Goal: Task Accomplishment & Management: Manage account settings

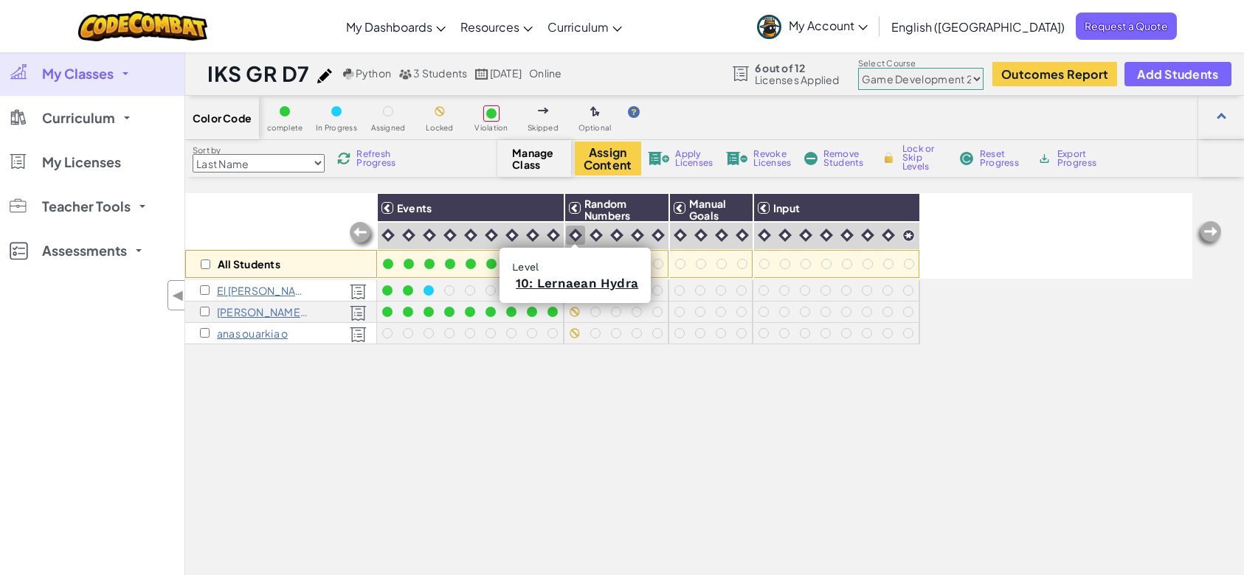
select select "57b621e7ad86a6efb5737e64"
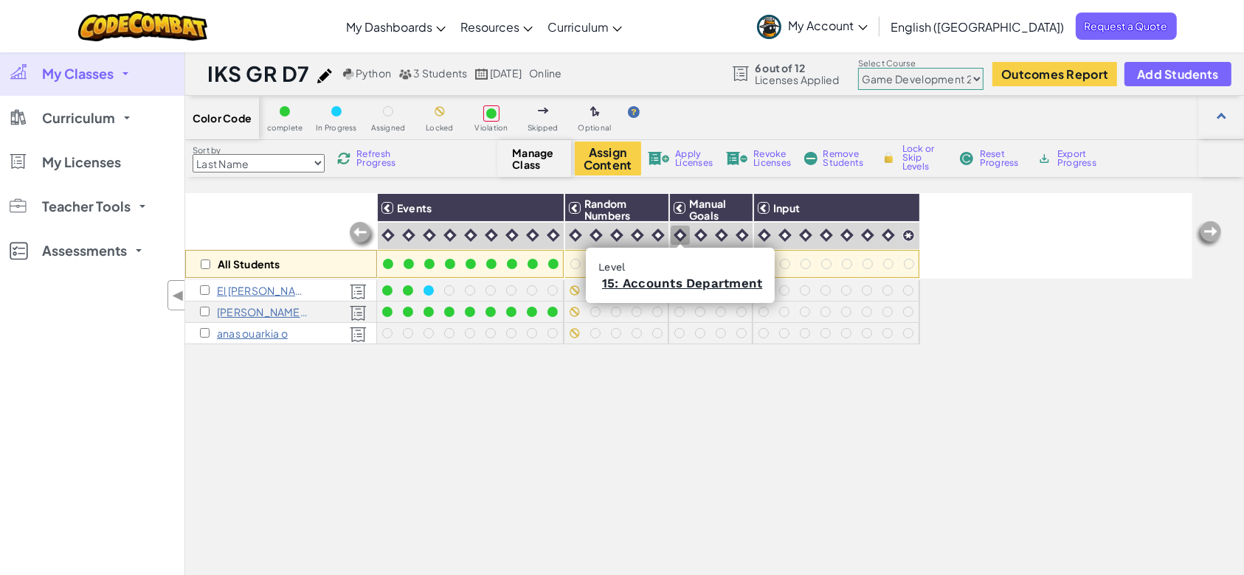
click at [679, 237] on img at bounding box center [679, 235] width 13 height 13
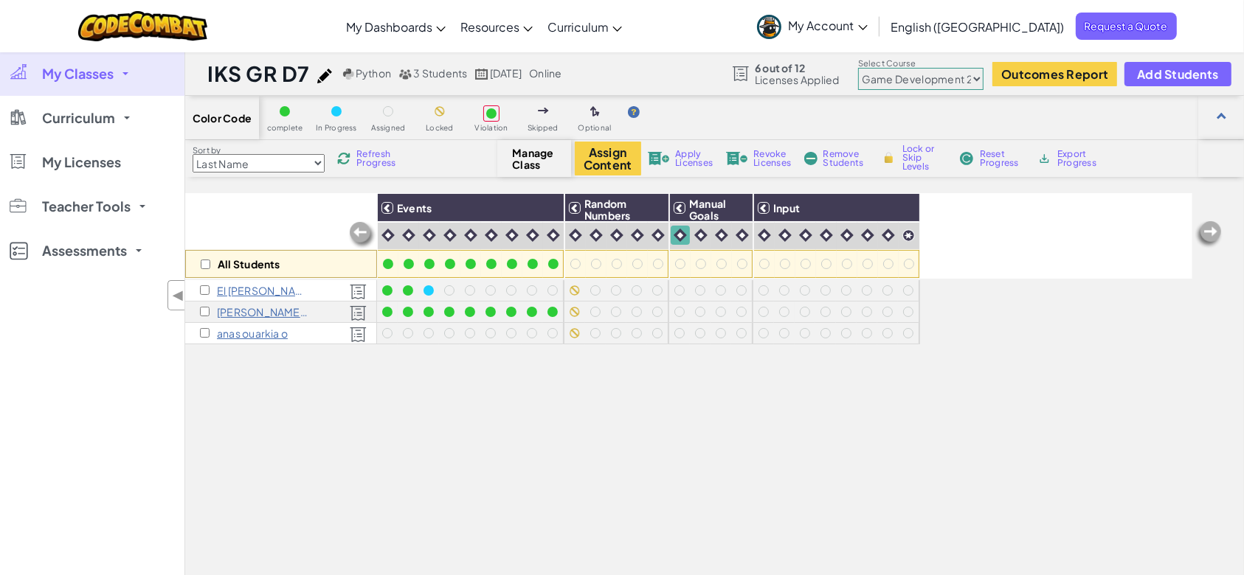
click at [903, 150] on span "Lock or Skip Levels" at bounding box center [924, 158] width 44 height 27
checkbox input "true"
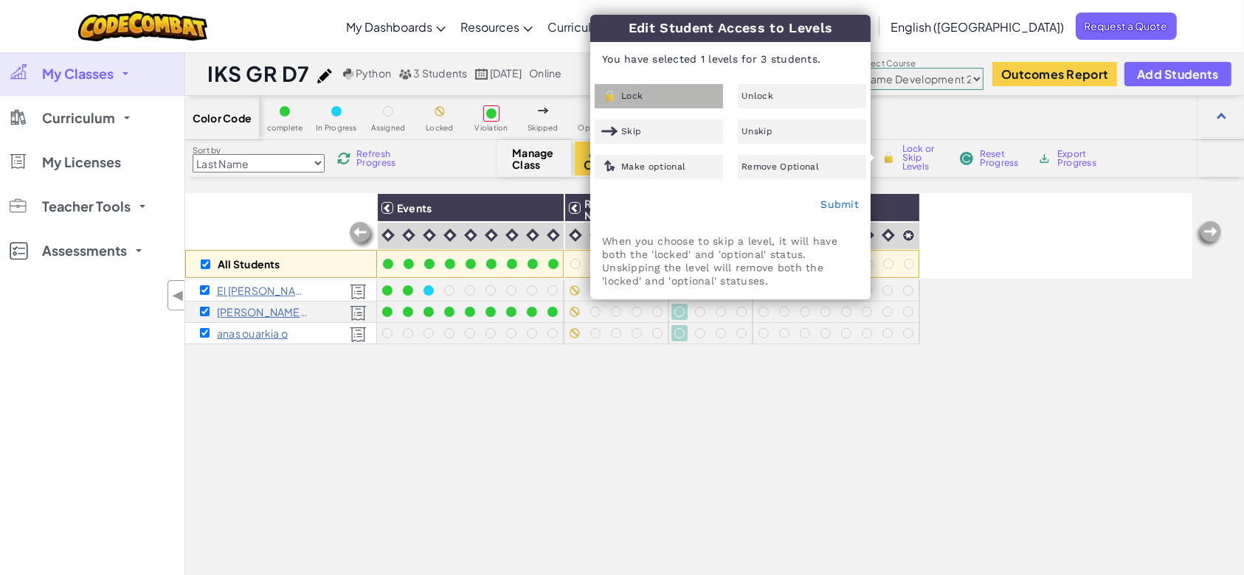
click at [702, 107] on div "Lock" at bounding box center [659, 96] width 128 height 24
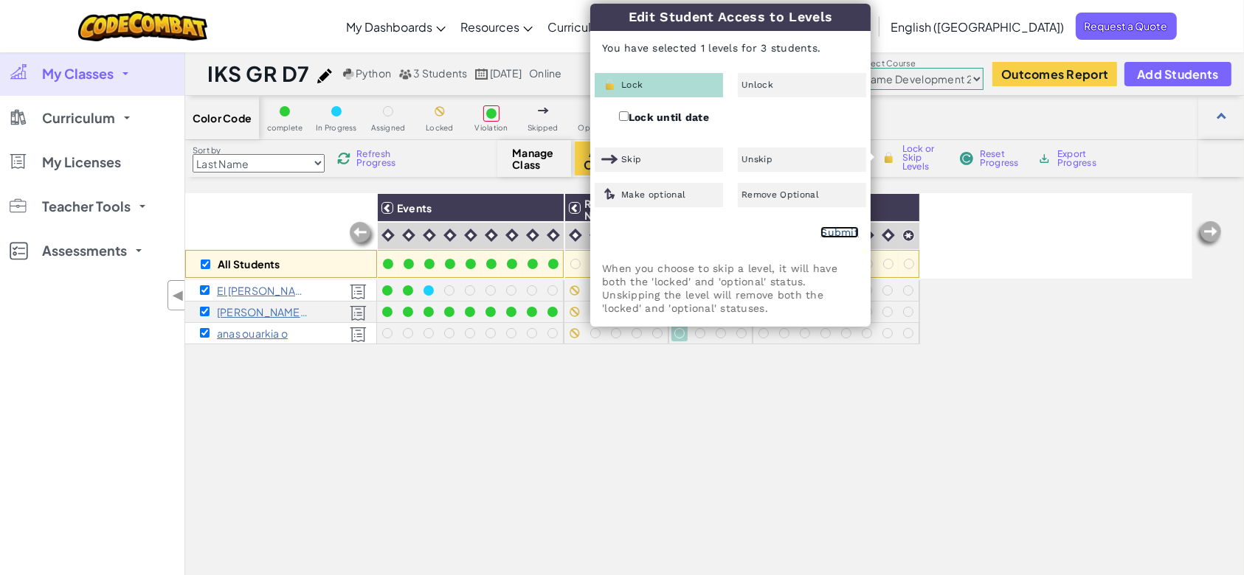
click at [851, 232] on link "Submit" at bounding box center [839, 232] width 38 height 12
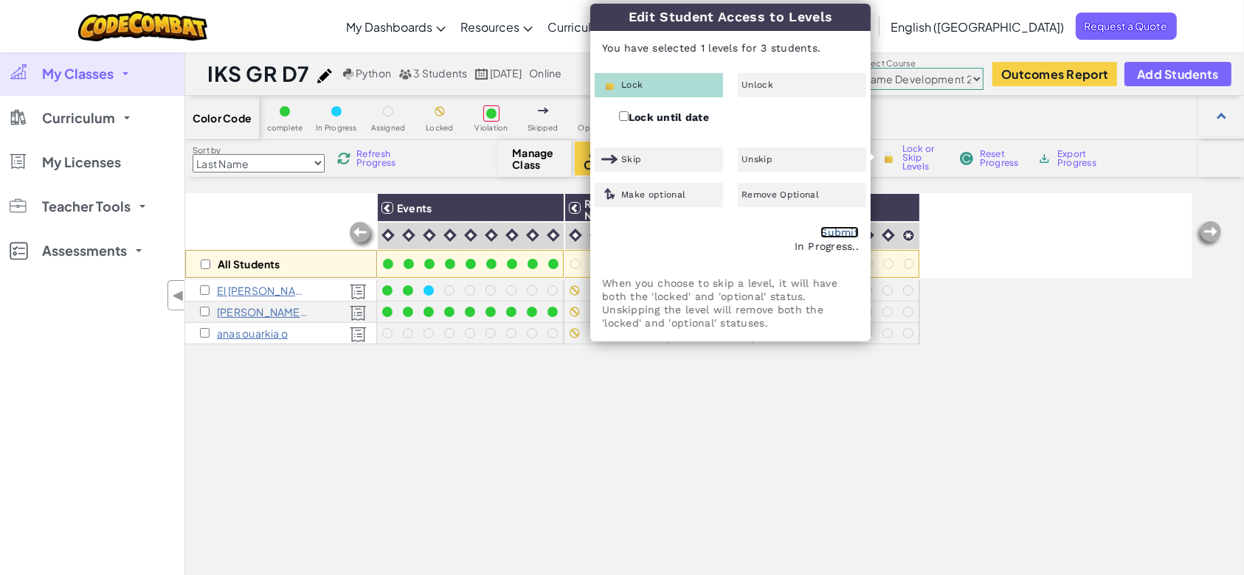
checkbox input "false"
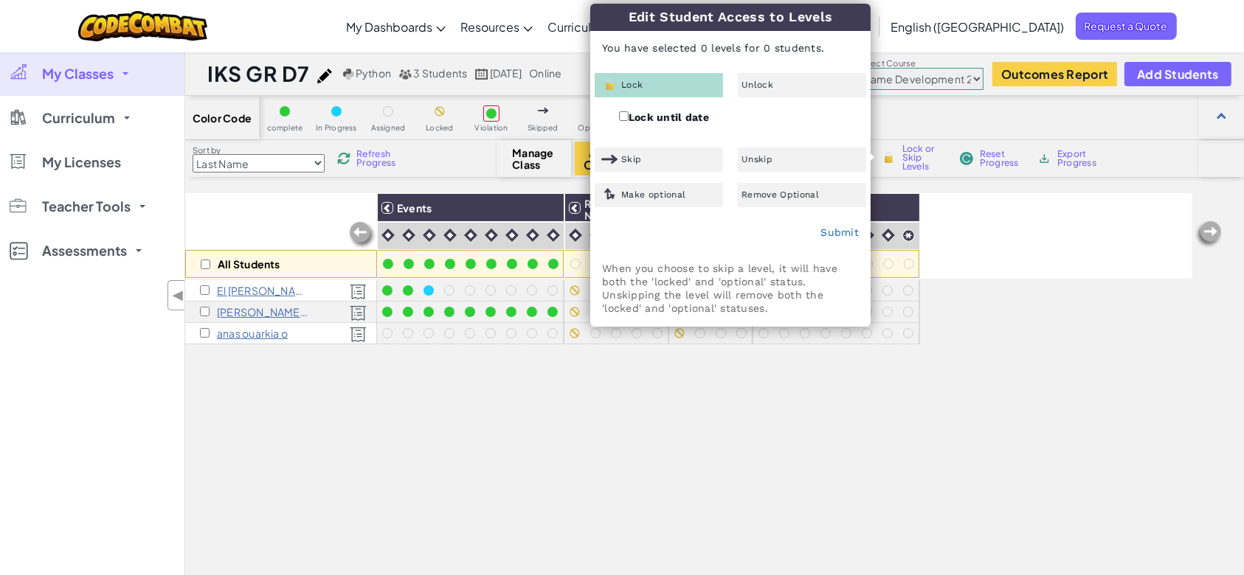
click at [733, 430] on div "All Students Events Random Numbers Manual Goals Input El [PERSON_NAME] [PERSON_…" at bounding box center [688, 444] width 1007 height 502
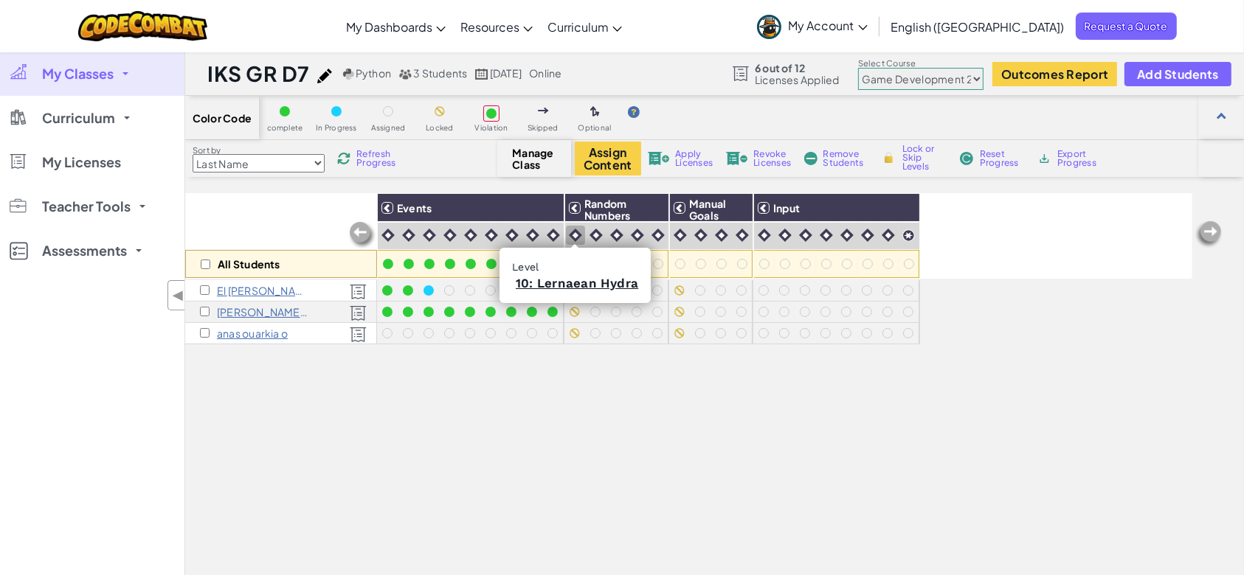
click at [575, 239] on img at bounding box center [575, 235] width 13 height 13
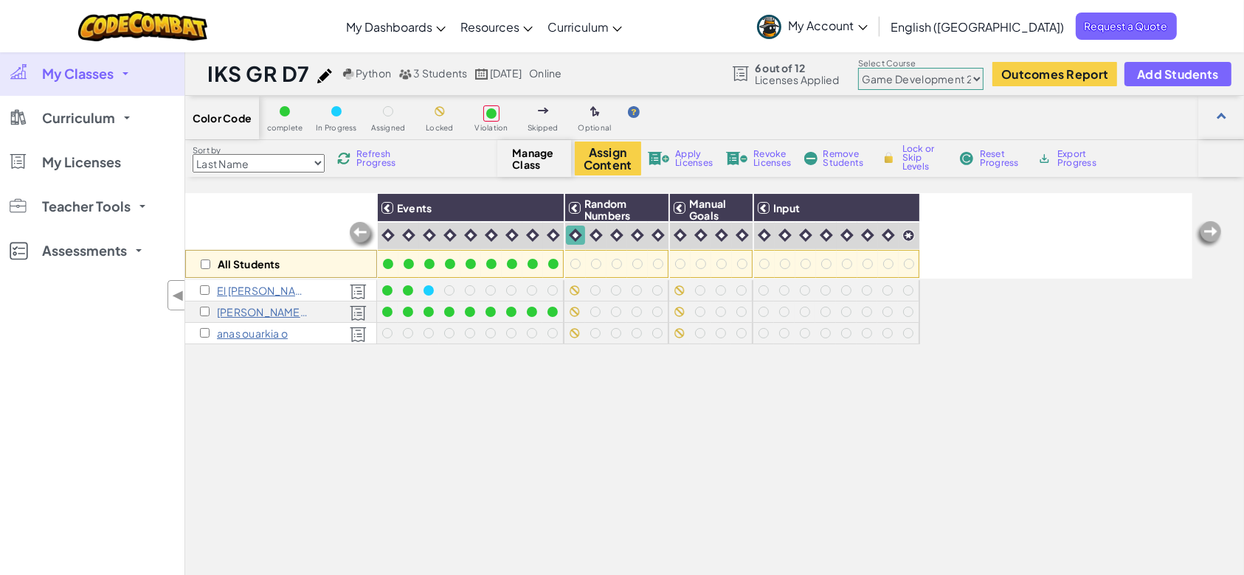
click at [896, 160] on div "Lock or Skip Levels" at bounding box center [913, 158] width 71 height 10
checkbox input "true"
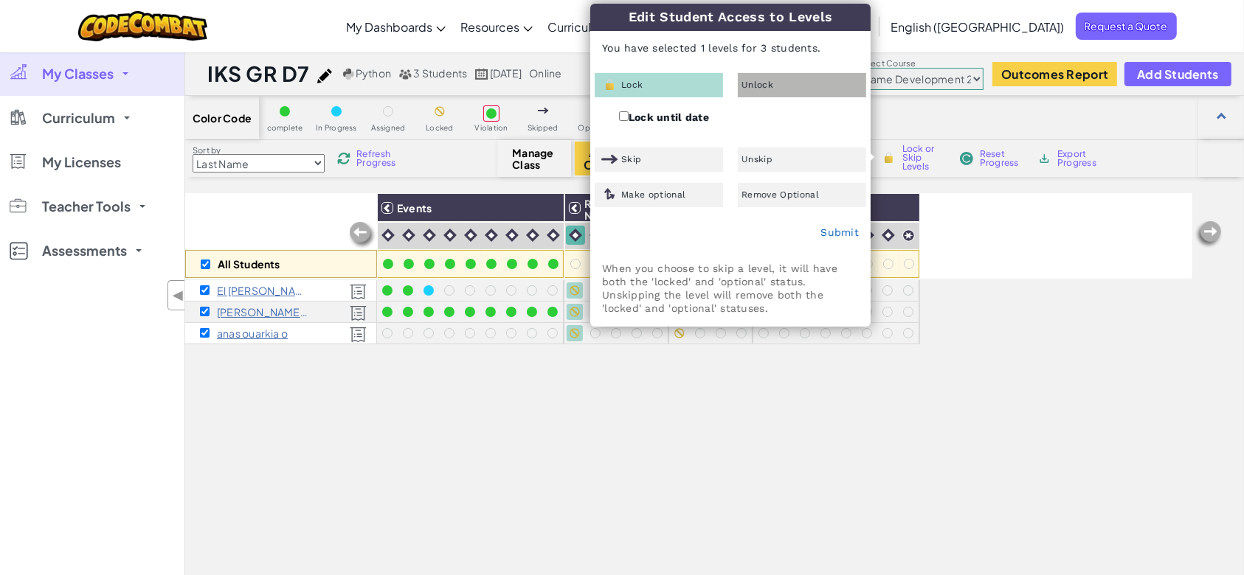
click at [777, 87] on div "Unlock" at bounding box center [802, 85] width 128 height 24
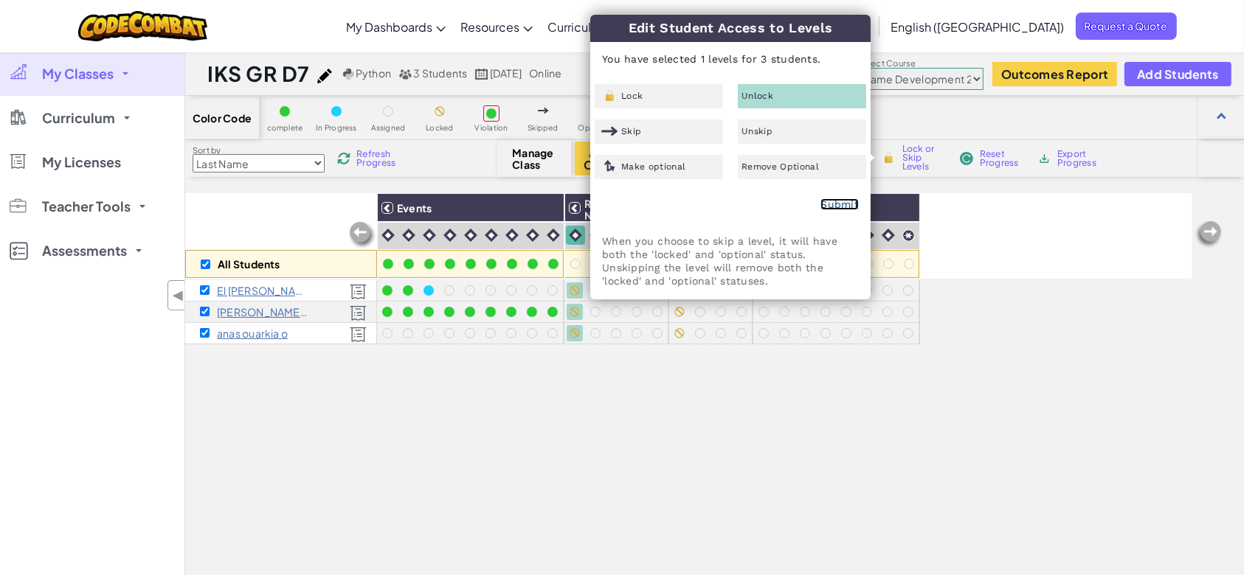
click at [831, 200] on link "Submit" at bounding box center [839, 204] width 38 height 12
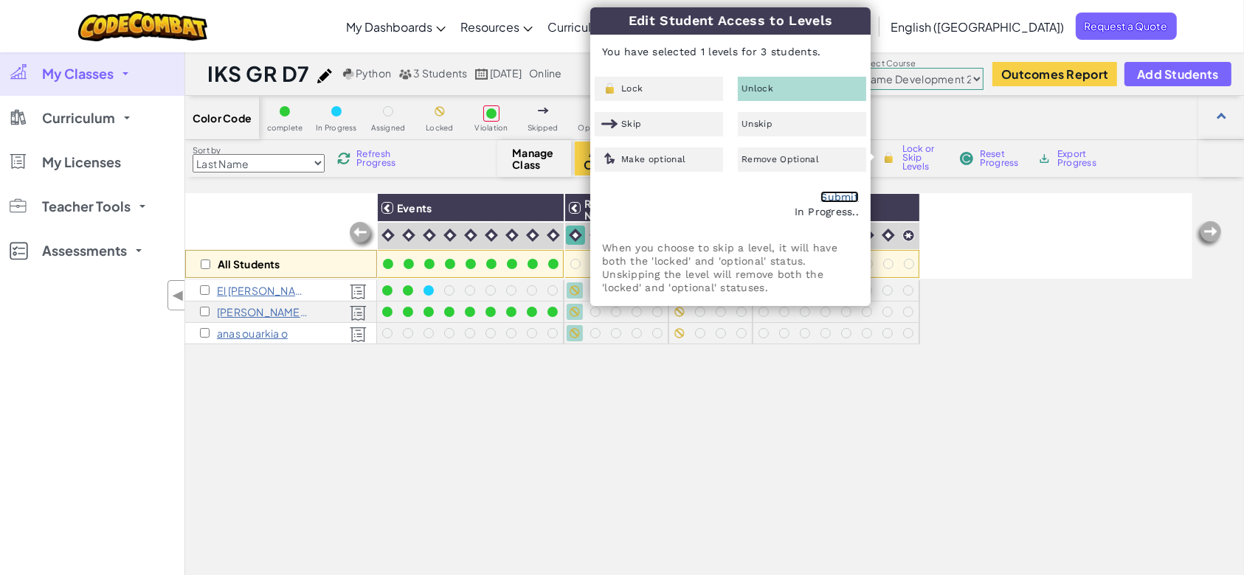
checkbox input "false"
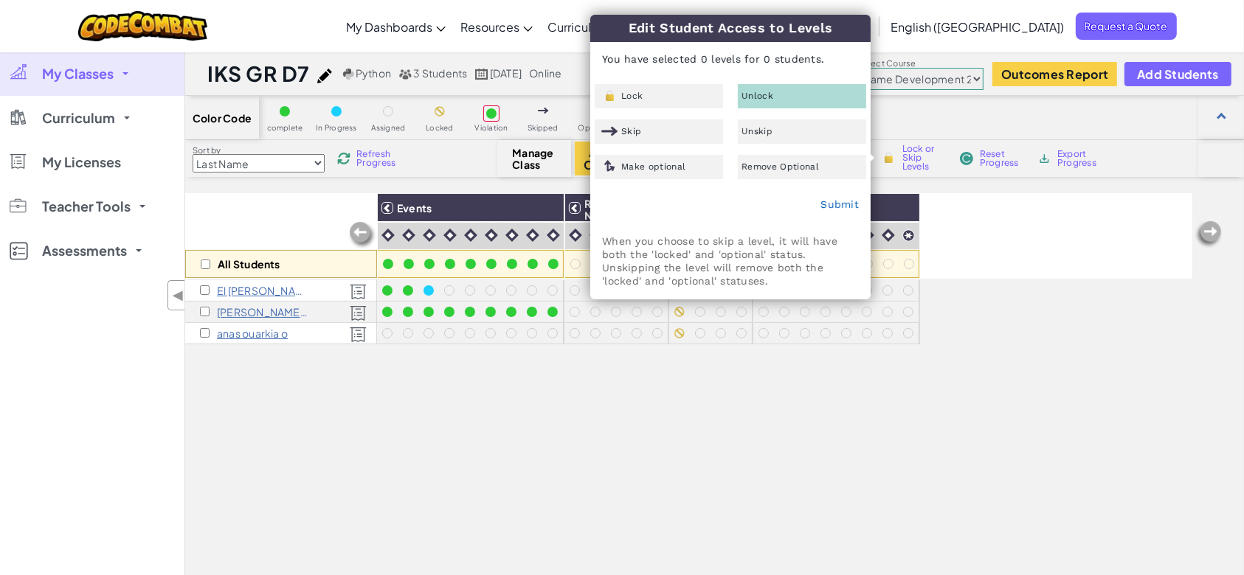
click at [719, 382] on div "All Students Events Random Numbers Manual Goals Input El [PERSON_NAME] [PERSON_…" at bounding box center [688, 444] width 1007 height 502
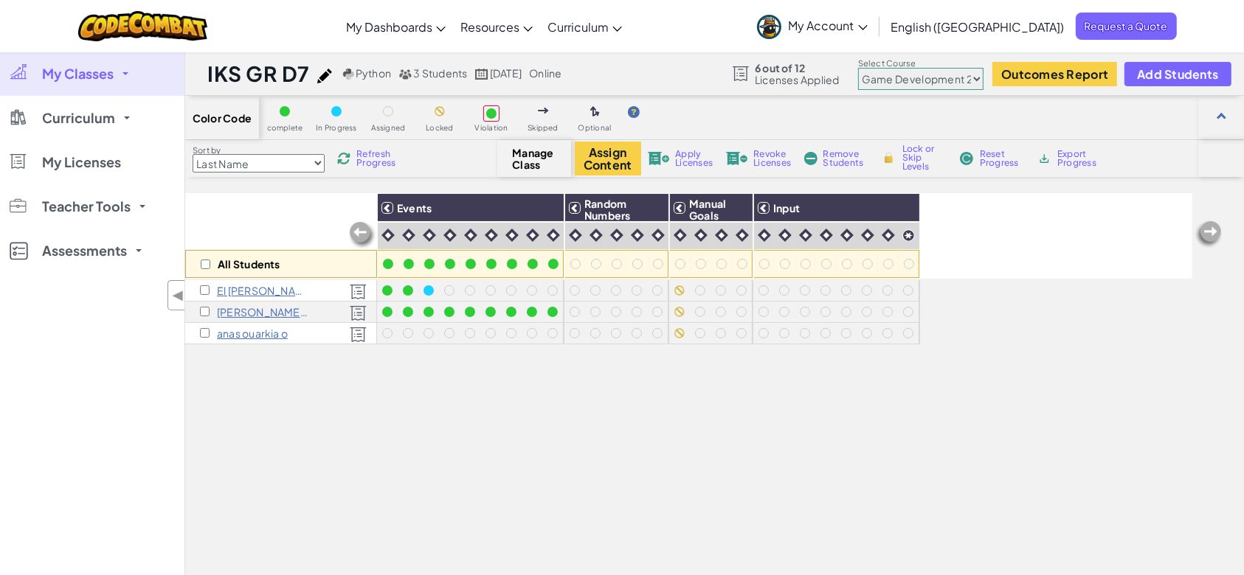
click at [103, 55] on link "My Classes" at bounding box center [92, 74] width 184 height 44
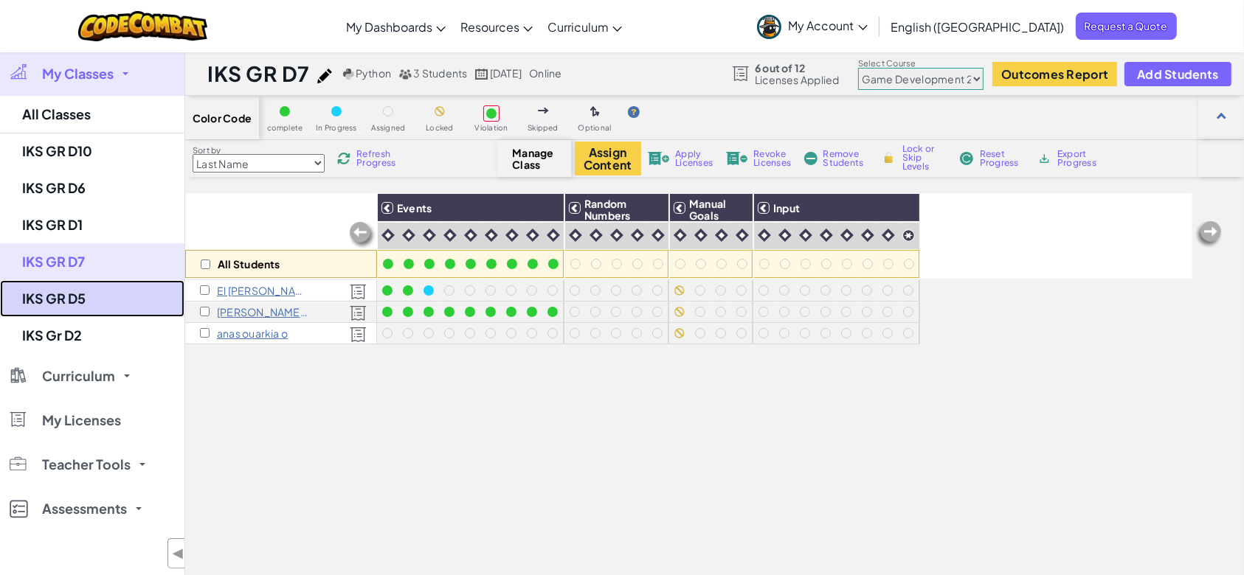
click at [111, 302] on link "IKS GR D5" at bounding box center [92, 298] width 184 height 37
select select "57b621e7ad86a6efb5737e64"
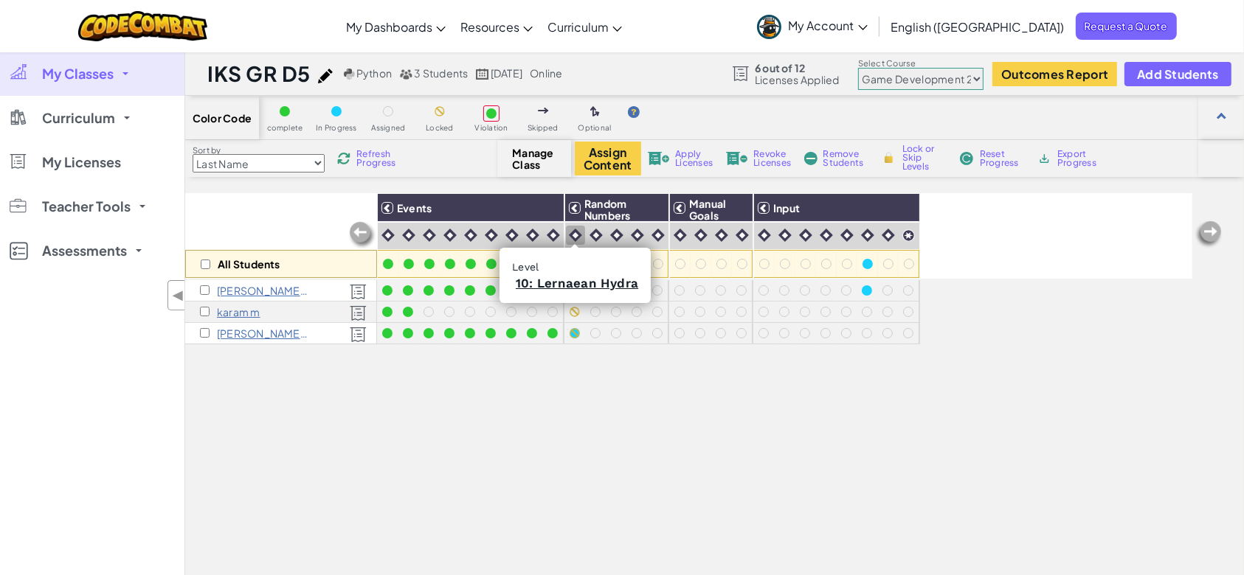
click at [574, 240] on img at bounding box center [575, 235] width 13 height 13
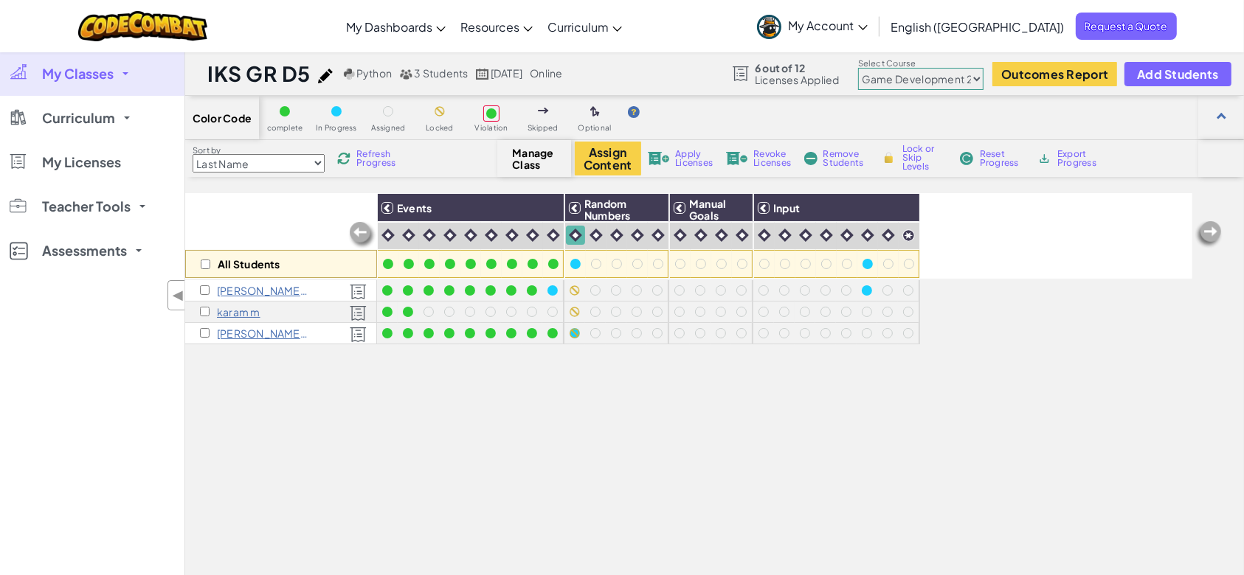
click at [898, 153] on div "Lock or Skip Levels" at bounding box center [913, 158] width 71 height 10
checkbox input "true"
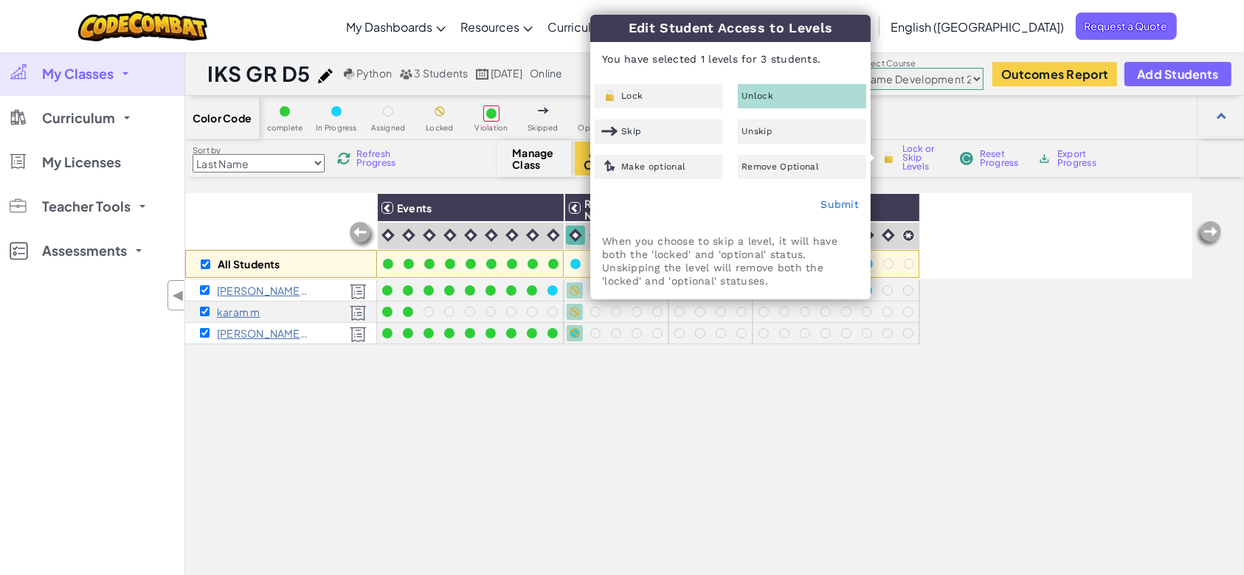
click at [693, 83] on div "Edit Student Access to Levels You have selected 1 levels for 3 students. Lock U…" at bounding box center [730, 157] width 279 height 284
click at [846, 205] on link "Submit" at bounding box center [839, 204] width 38 height 12
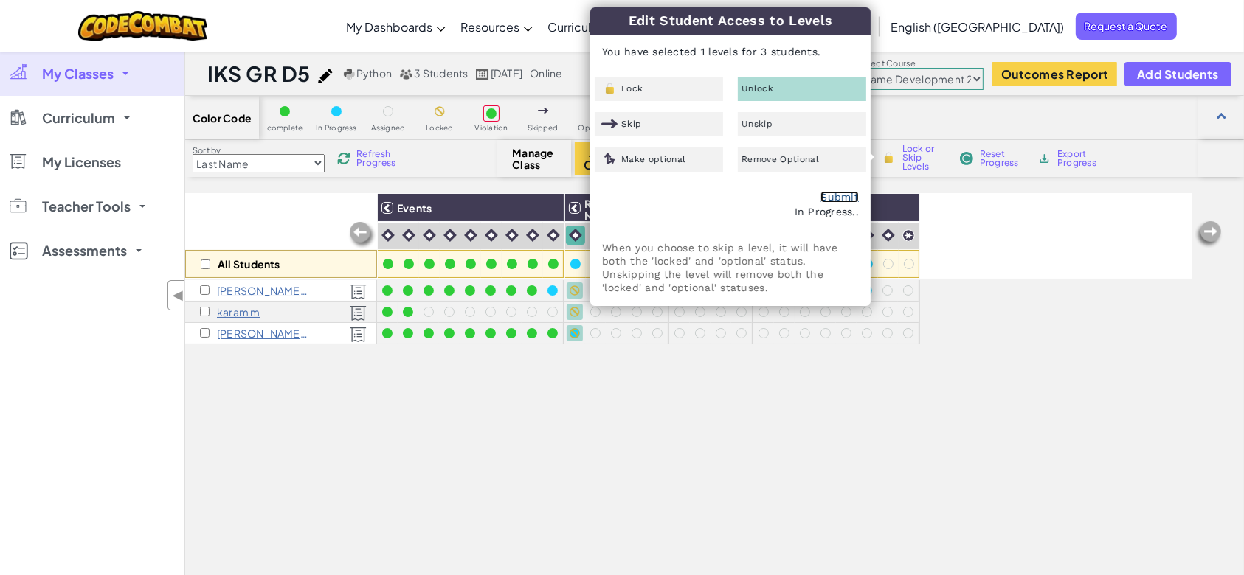
checkbox input "false"
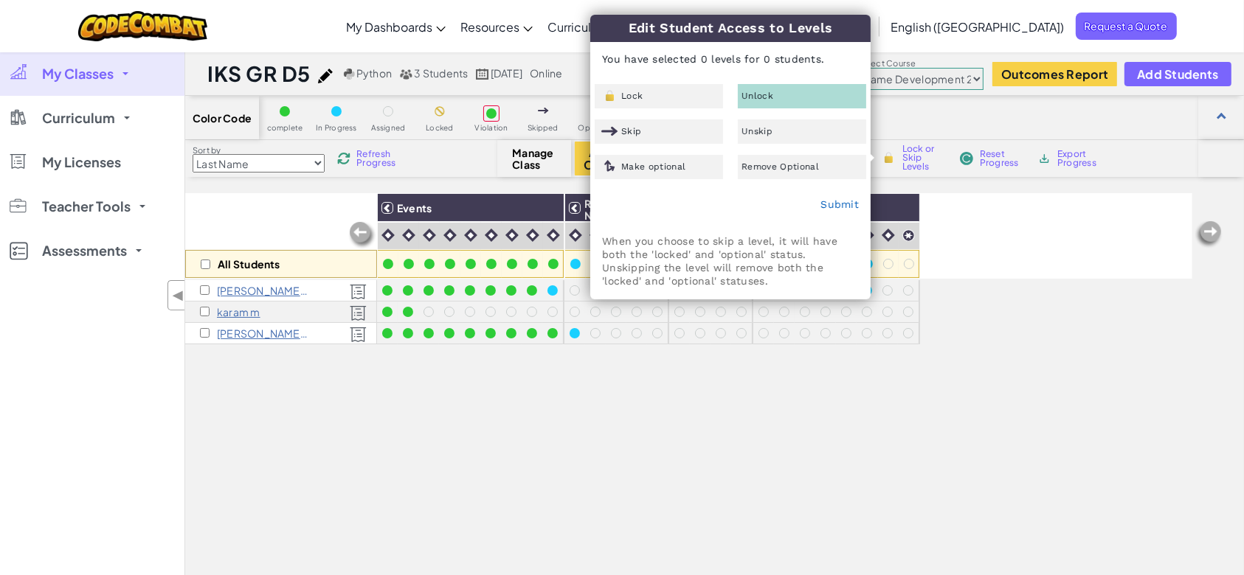
click at [777, 399] on div "All Students Events Random Numbers Manual Goals Input youssef ait el lkorchi [P…" at bounding box center [688, 444] width 1007 height 502
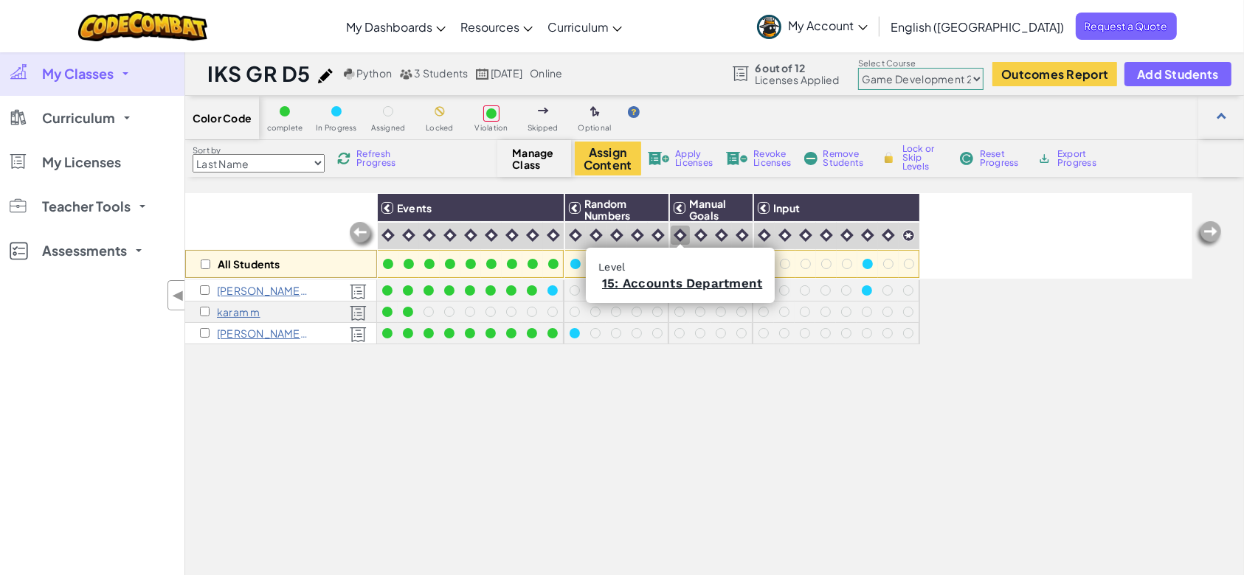
click at [676, 232] on img at bounding box center [679, 235] width 13 height 13
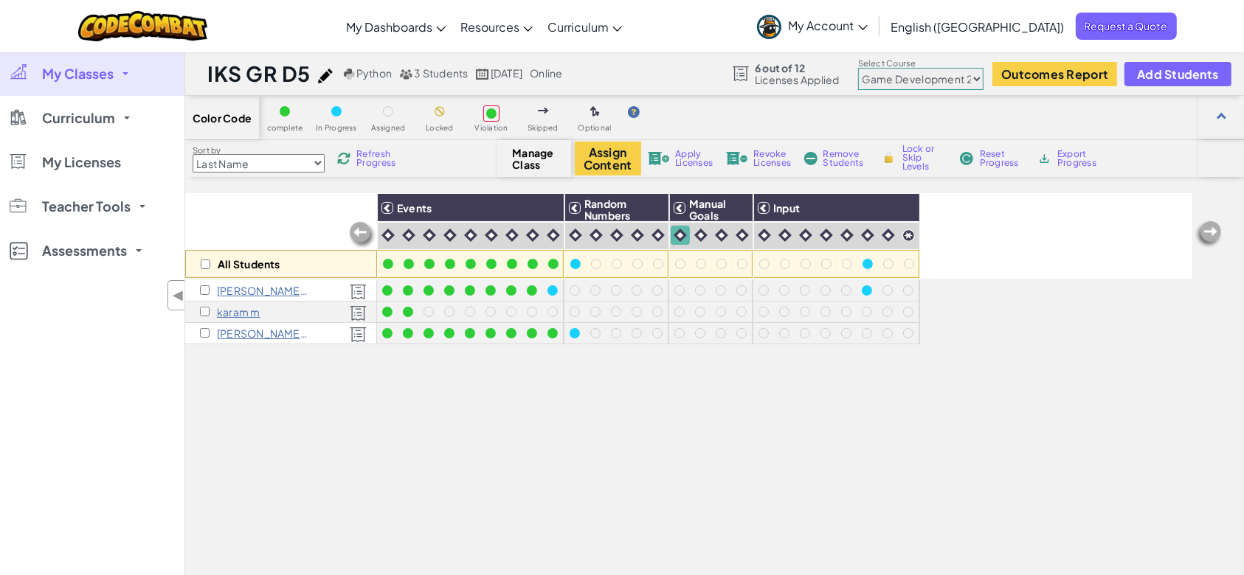
click at [890, 159] on img at bounding box center [888, 157] width 15 height 13
checkbox input "true"
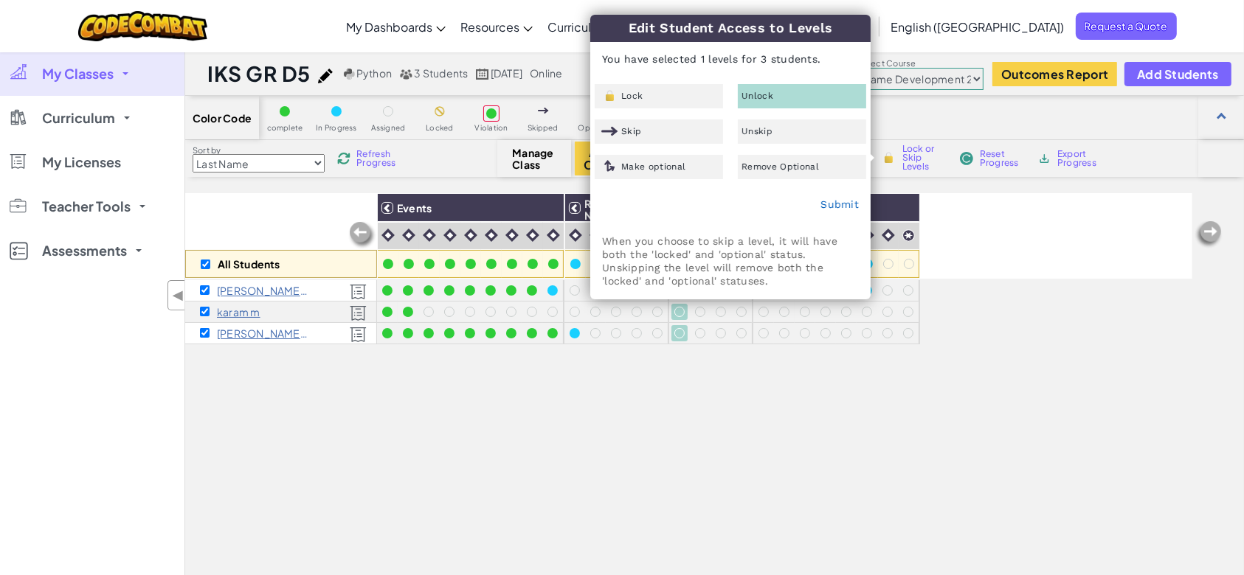
click at [688, 81] on div "Edit Student Access to Levels You have selected 1 levels for 3 students. Lock U…" at bounding box center [730, 157] width 279 height 284
click at [710, 103] on div "Lock" at bounding box center [659, 96] width 128 height 24
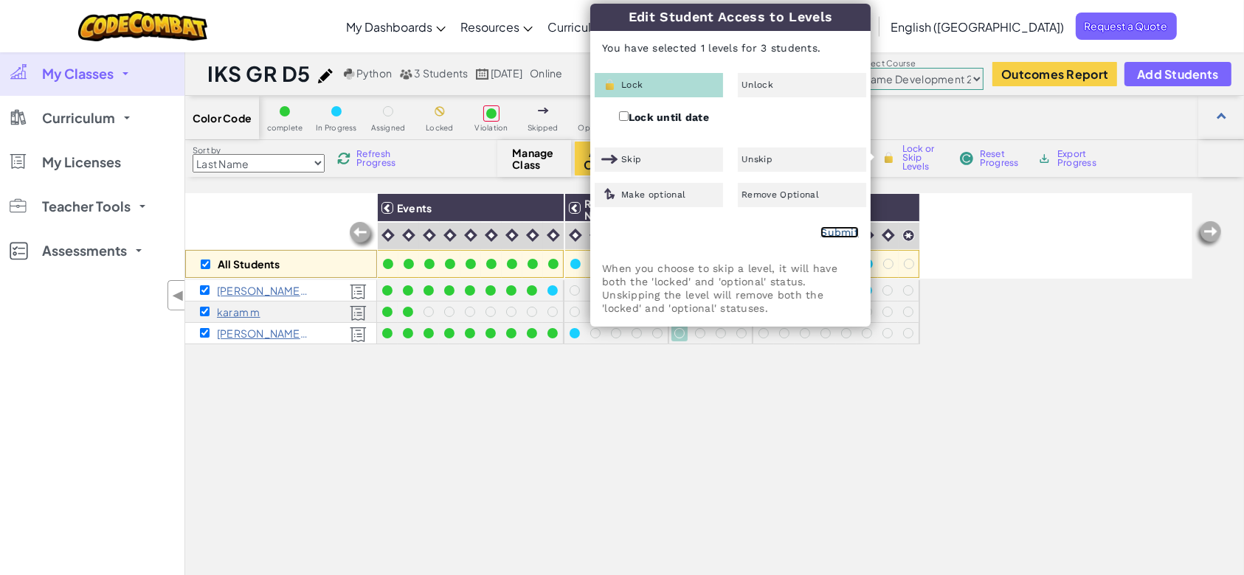
click at [845, 228] on link "Submit" at bounding box center [839, 232] width 38 height 12
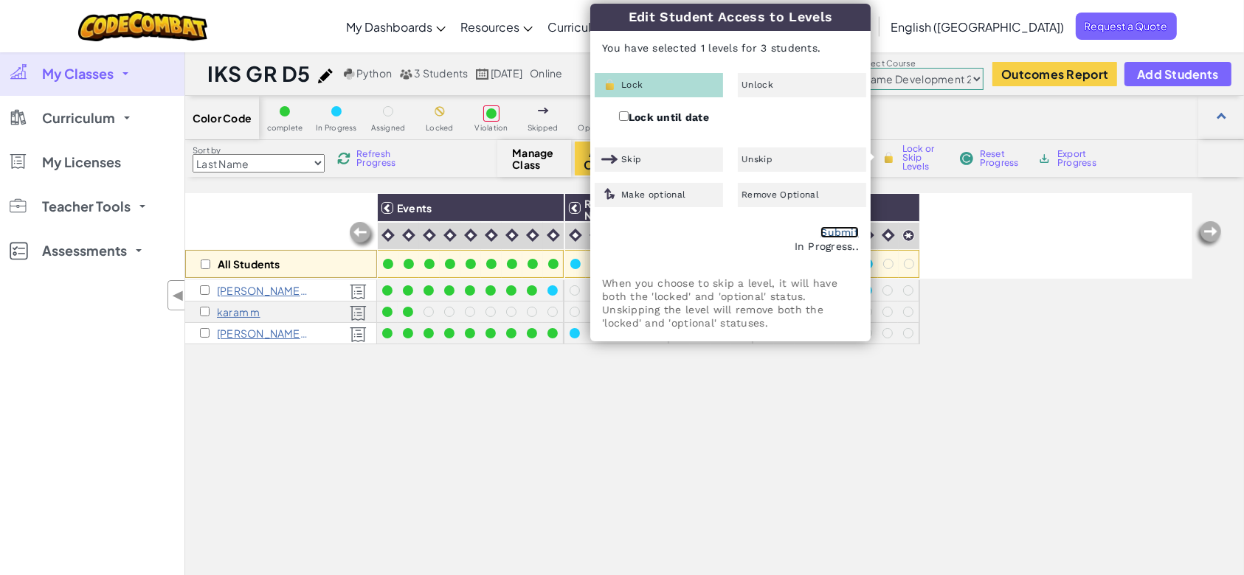
checkbox input "false"
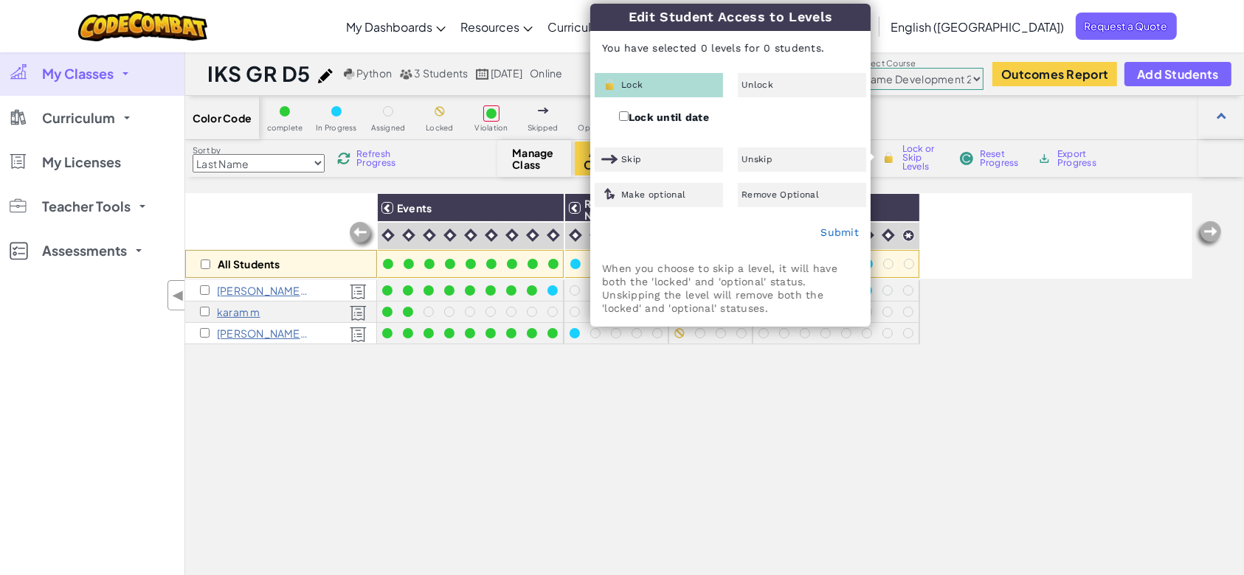
click at [803, 418] on div "All Students Events Random Numbers Manual Goals Input youssef ait el lkorchi [P…" at bounding box center [688, 444] width 1007 height 502
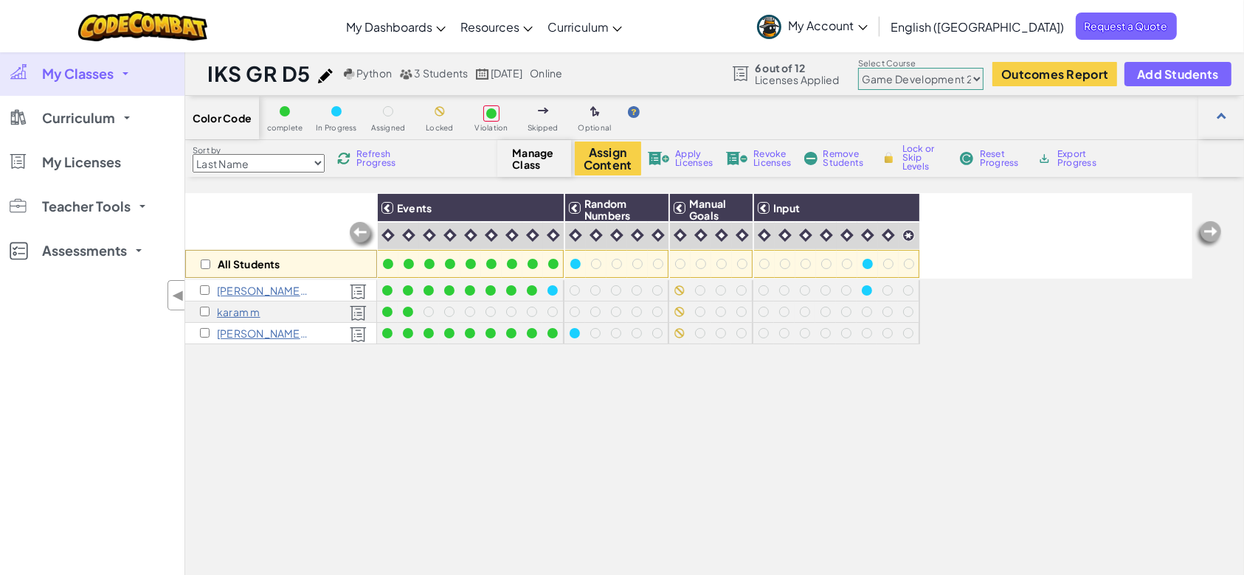
click at [63, 88] on link "My Classes" at bounding box center [92, 74] width 184 height 44
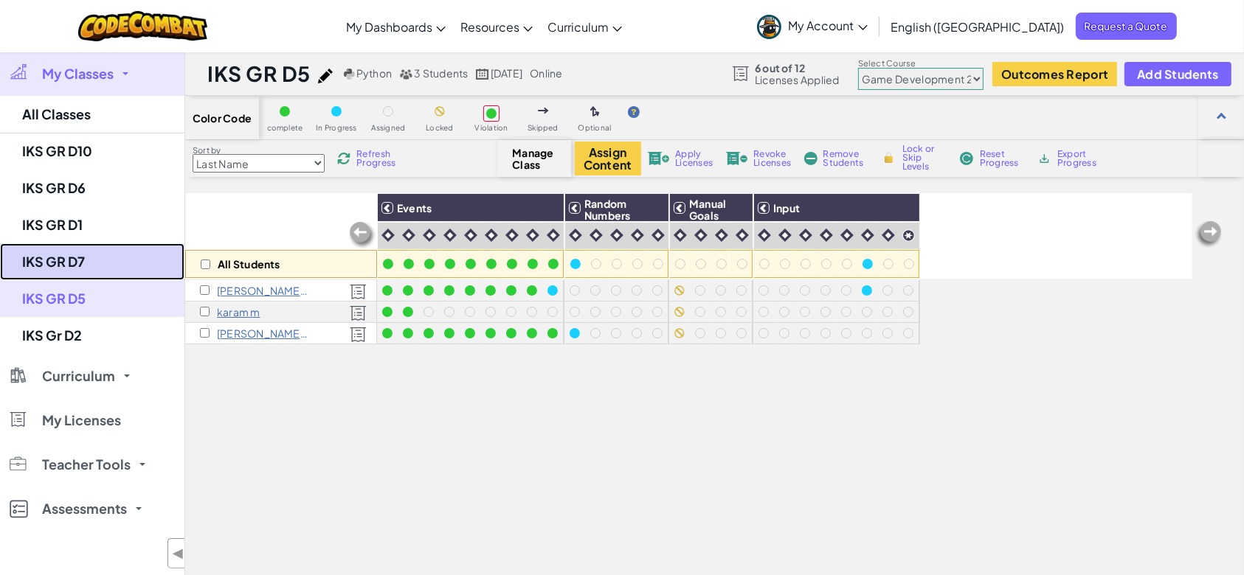
click at [86, 269] on link "IKS GR D7" at bounding box center [92, 261] width 184 height 37
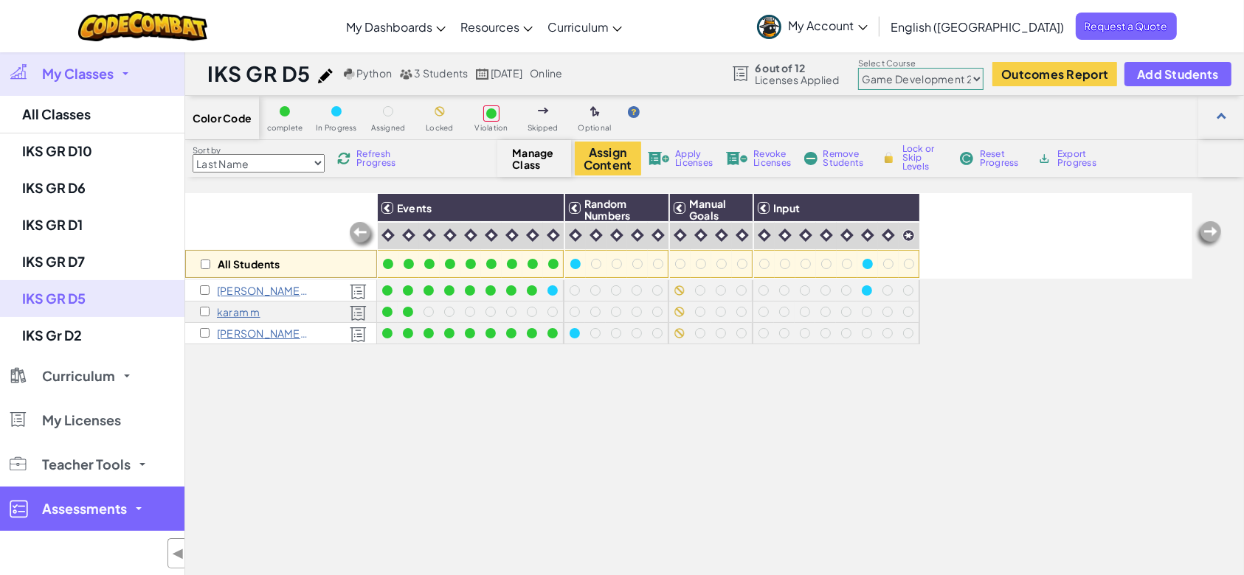
select select "57b621e7ad86a6efb5737e64"
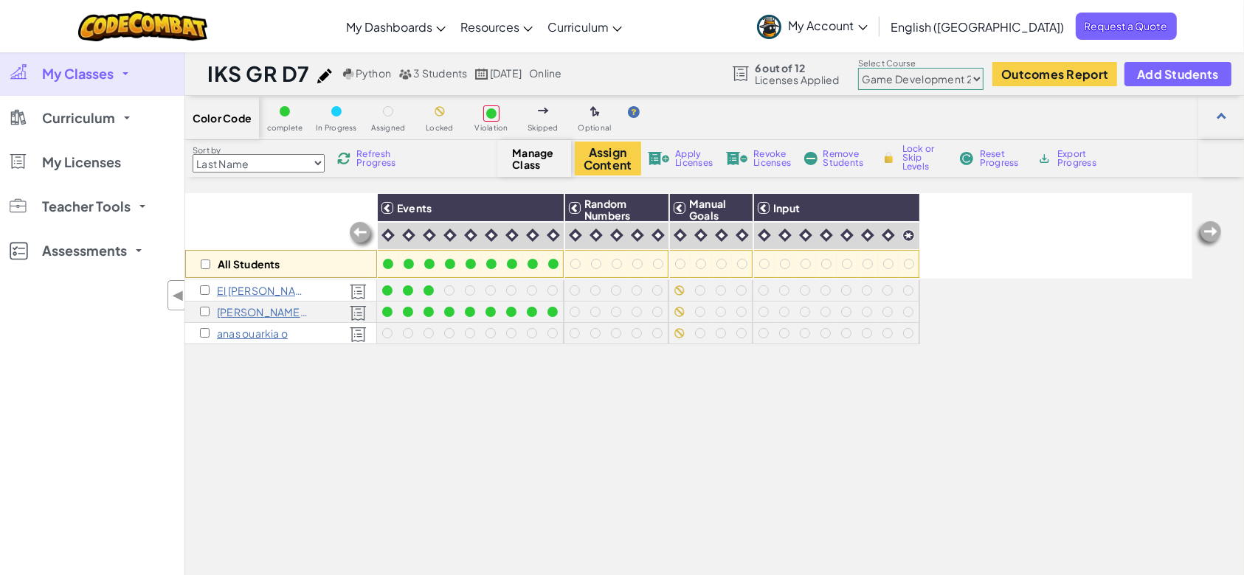
click at [246, 330] on p "anas ouarkia o" at bounding box center [252, 334] width 71 height 12
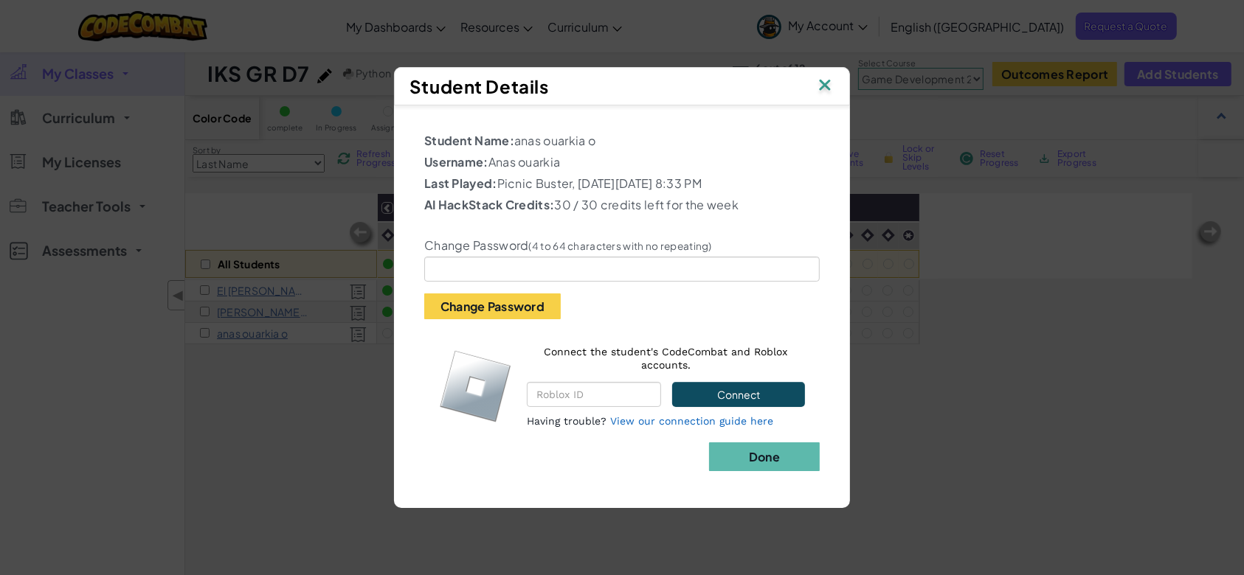
drag, startPoint x: 544, startPoint y: 288, endPoint x: 539, endPoint y: 280, distance: 9.2
click at [540, 282] on div "Change Password (4 to 64 characters with no repeating) Change Password" at bounding box center [622, 269] width 418 height 102
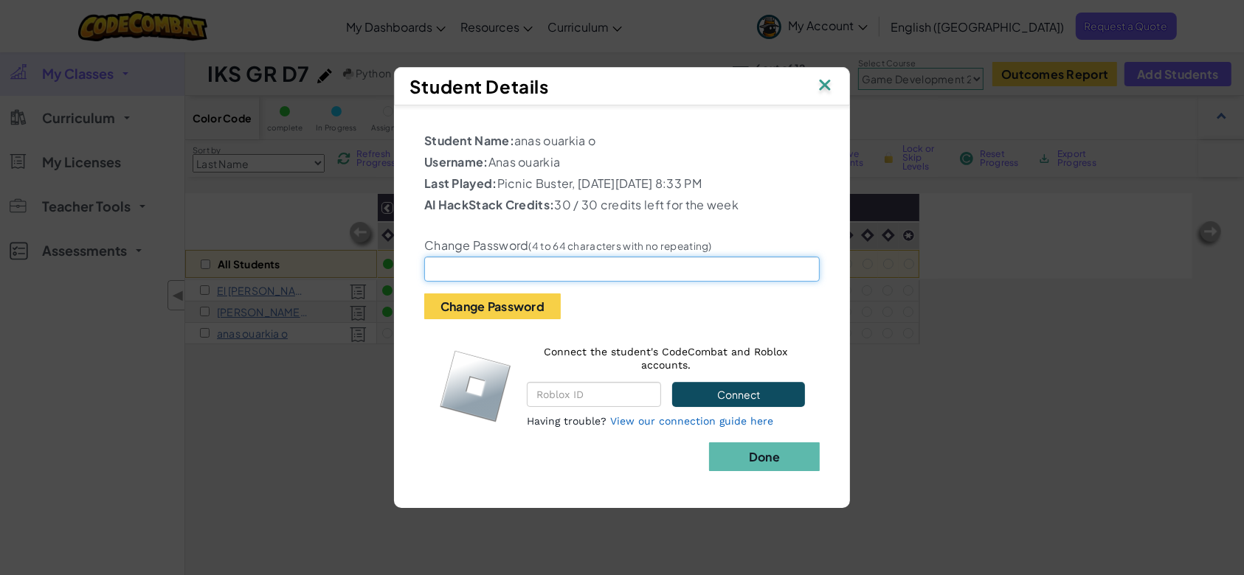
click at [539, 280] on input "text" at bounding box center [621, 269] width 395 height 25
type input "anas"
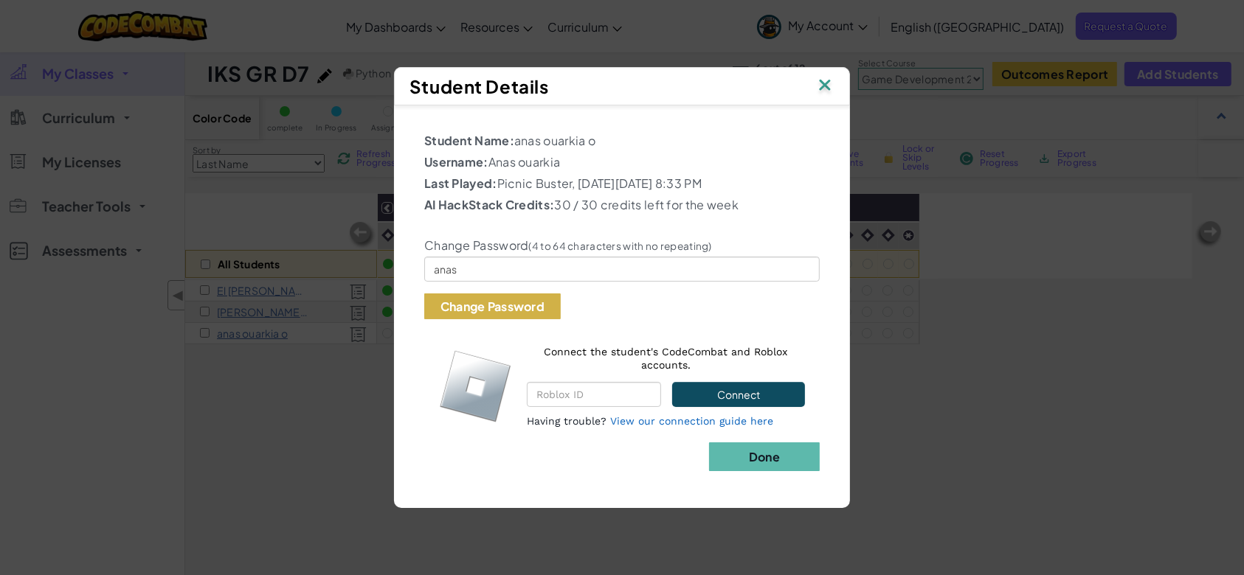
click at [512, 316] on button "Change Password" at bounding box center [492, 307] width 136 height 26
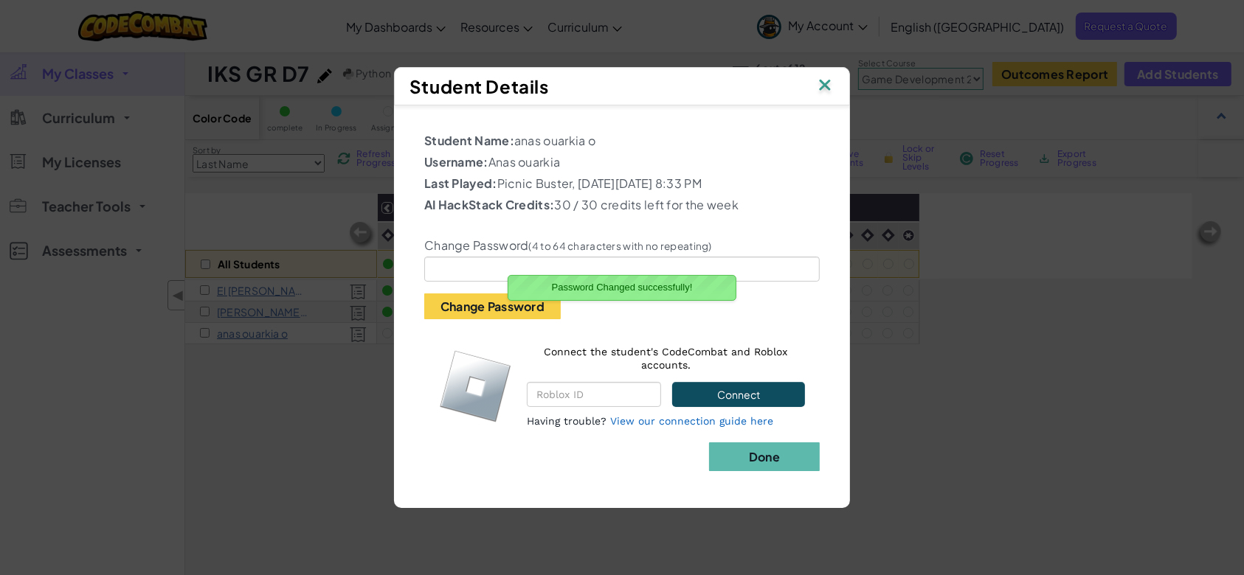
click at [820, 83] on img at bounding box center [824, 86] width 19 height 22
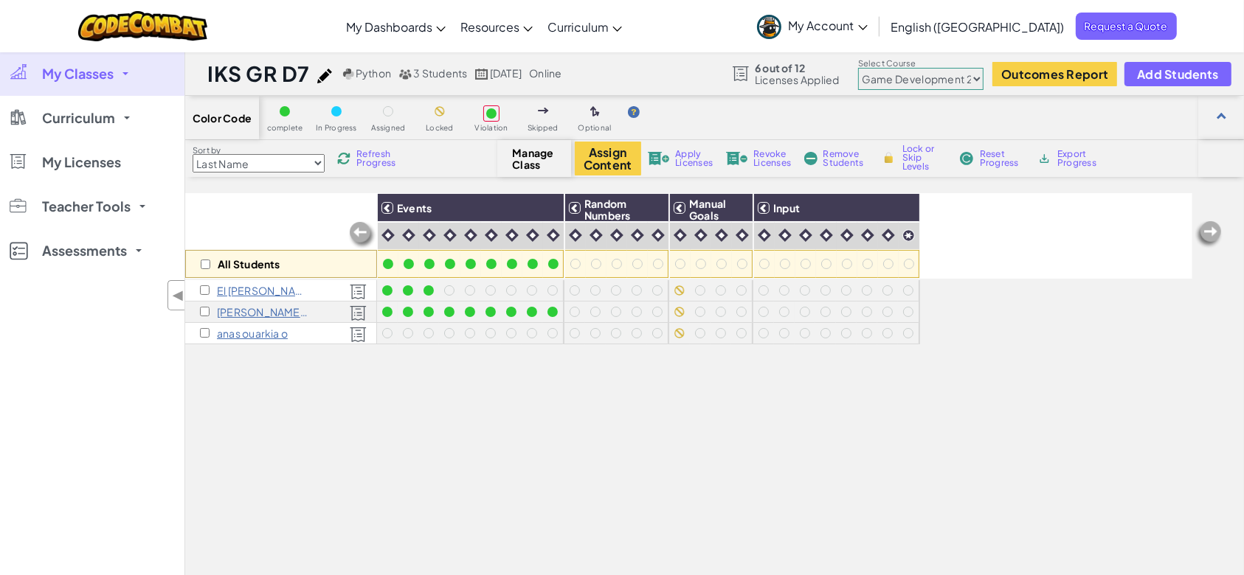
click at [236, 331] on p "anas ouarkia o" at bounding box center [252, 334] width 71 height 12
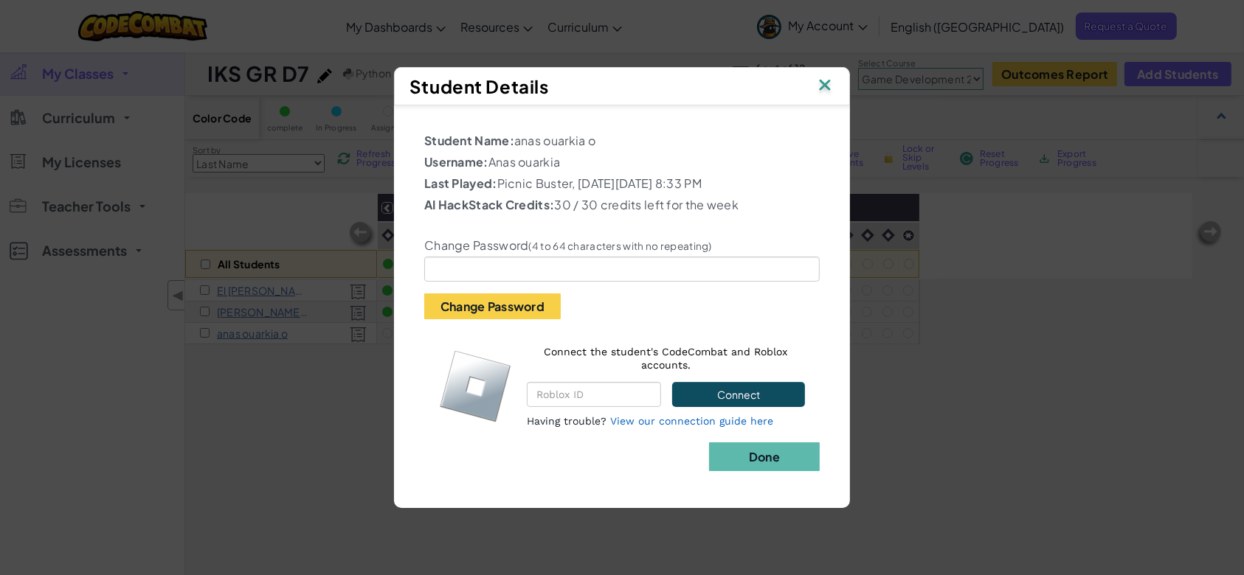
drag, startPoint x: 571, startPoint y: 165, endPoint x: 490, endPoint y: 161, distance: 81.3
click at [490, 161] on p "Username: Anas ouarkia" at bounding box center [621, 162] width 395 height 18
copy p "Anas ouarkia"
click at [828, 81] on img at bounding box center [824, 86] width 19 height 22
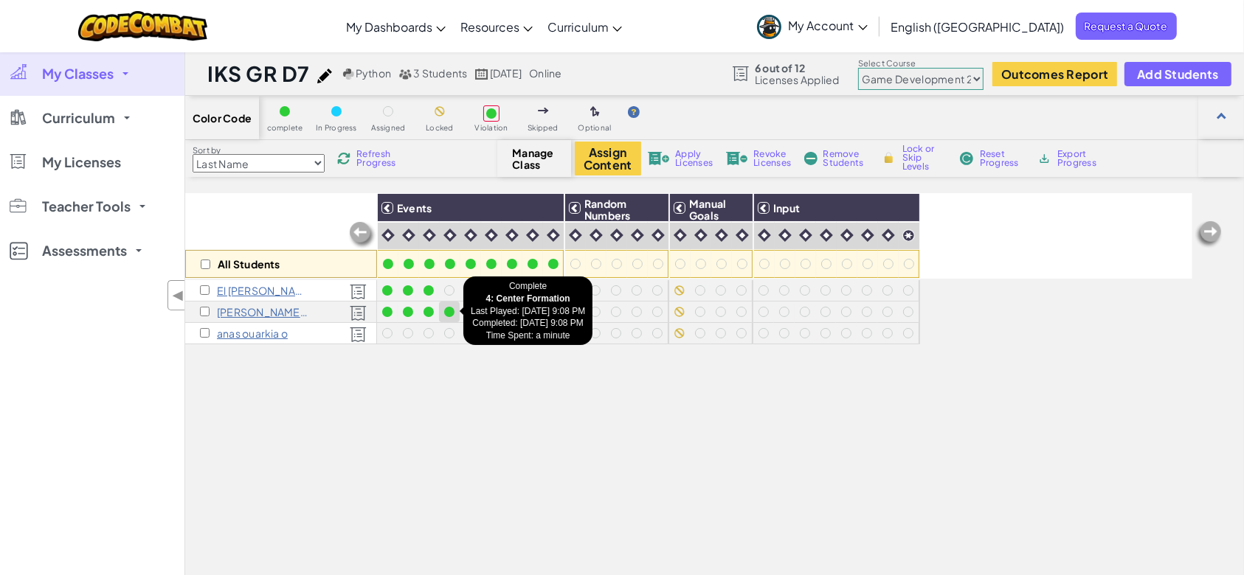
click at [452, 311] on div at bounding box center [449, 312] width 10 height 10
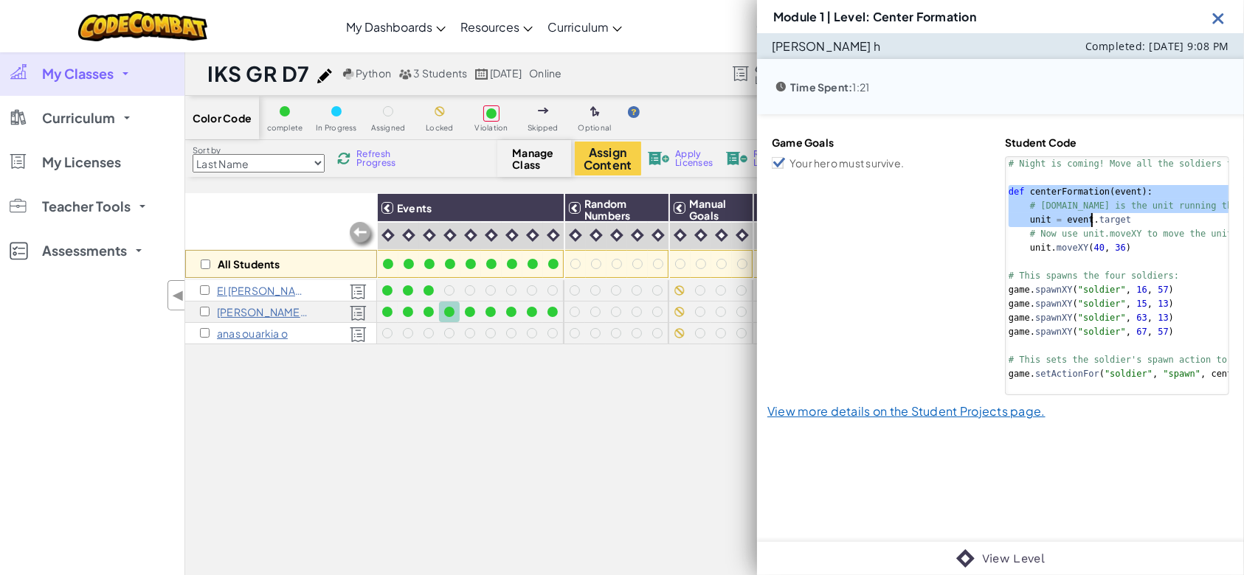
scroll to position [0, 53]
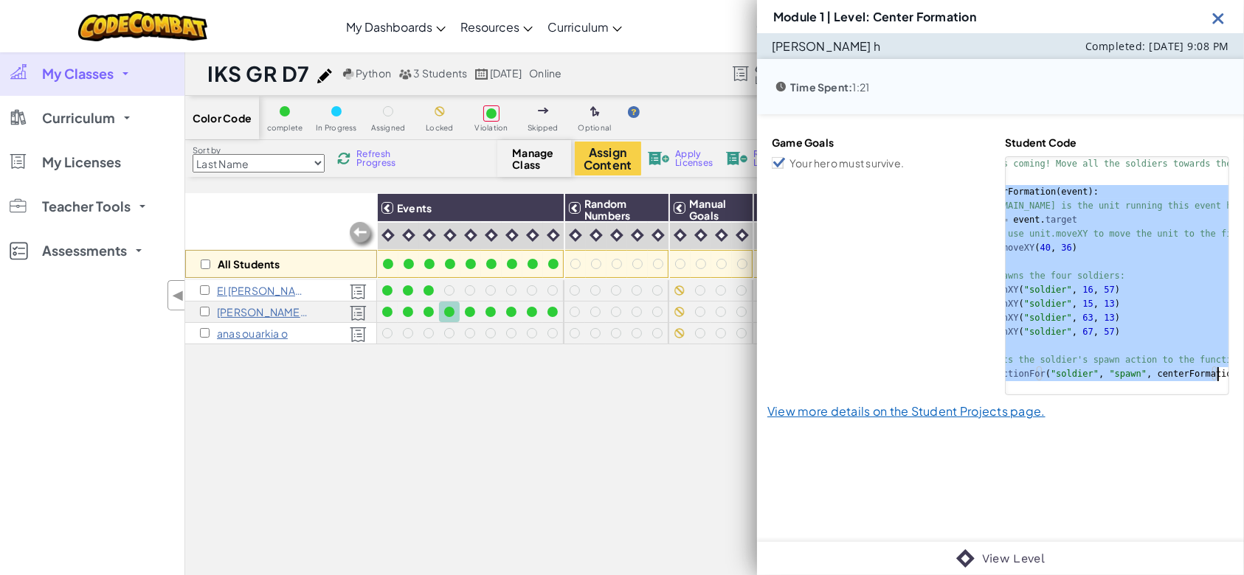
drag, startPoint x: 998, startPoint y: 191, endPoint x: 1228, endPoint y: 426, distance: 328.6
click at [1228, 426] on div "[PERSON_NAME] h Completed: [DATE] 9:08 PM Time Spent: 1:21 Game Goals Your hero…" at bounding box center [1000, 287] width 487 height 509
type textarea "# This sets the soldier's spawn action to the function centerFormation: game.se…"
click at [1220, 19] on img at bounding box center [1218, 18] width 18 height 18
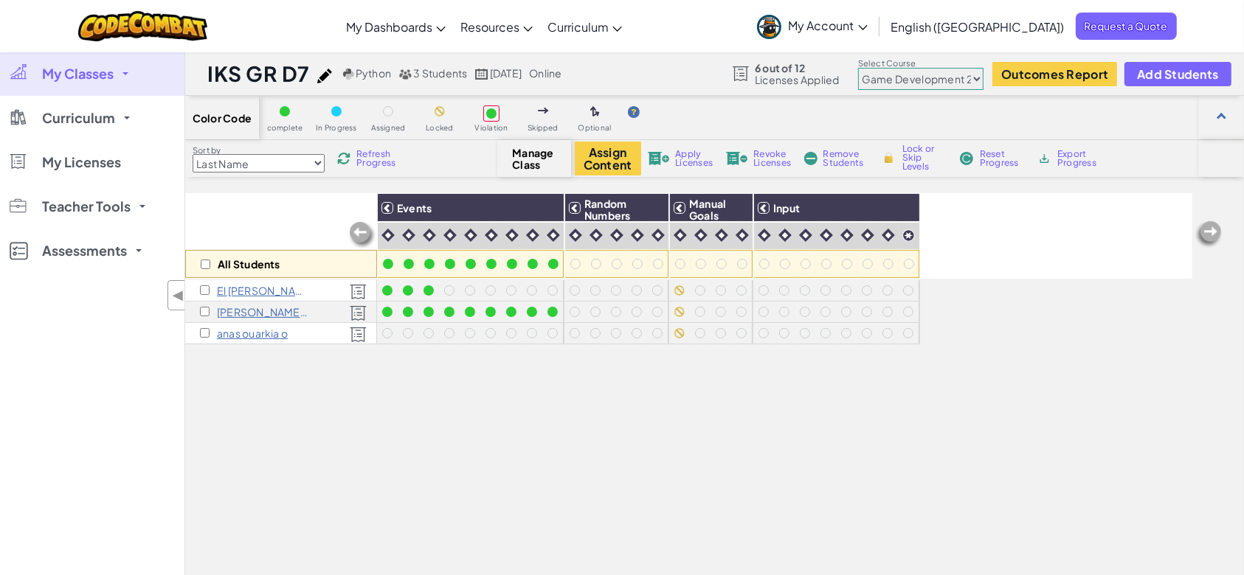
click at [913, 77] on select "Junior Introduction to Computer Science Game Development 1 Web Development 1 Co…" at bounding box center [920, 79] width 125 height 22
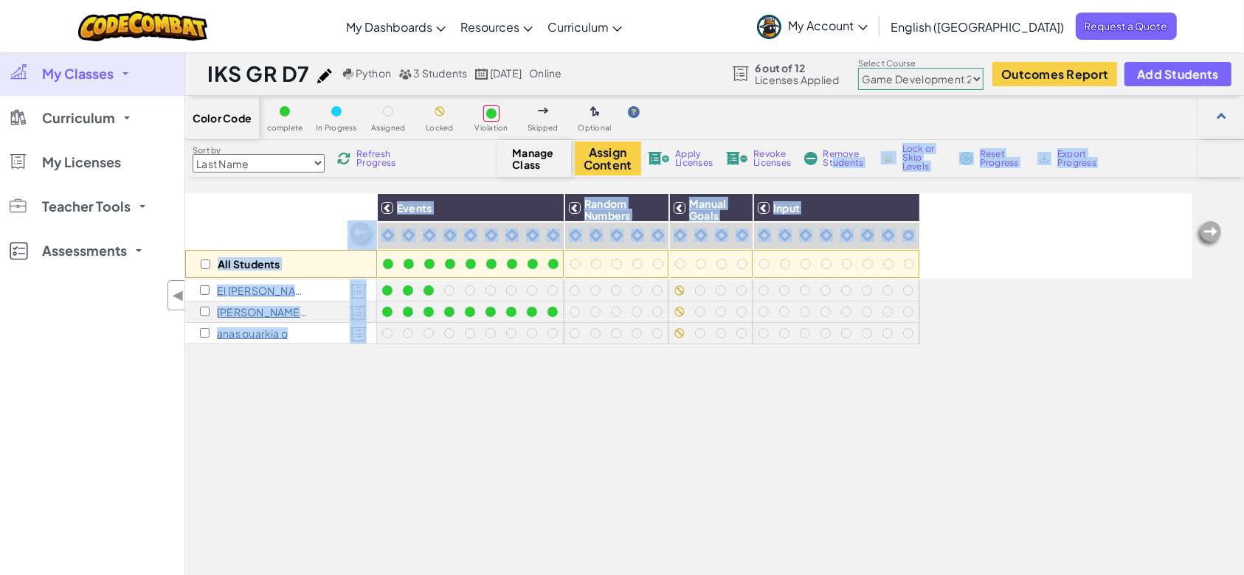
scroll to position [29, 0]
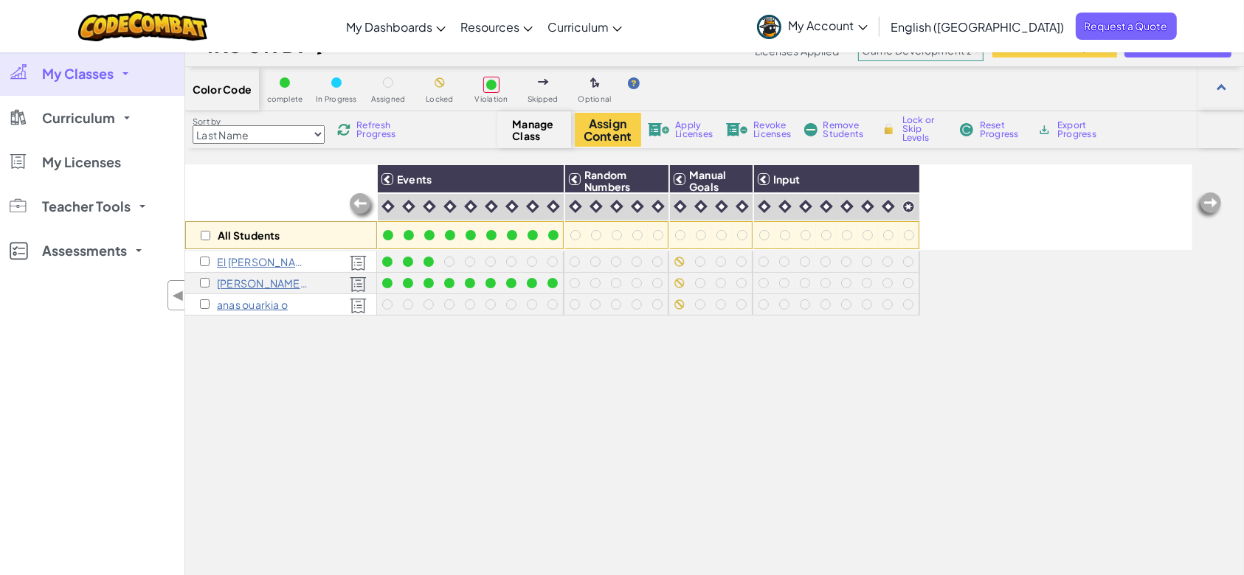
click at [738, 515] on div "All Students Events Random Numbers Manual Goals Input El [PERSON_NAME] [PERSON_…" at bounding box center [688, 416] width 1007 height 502
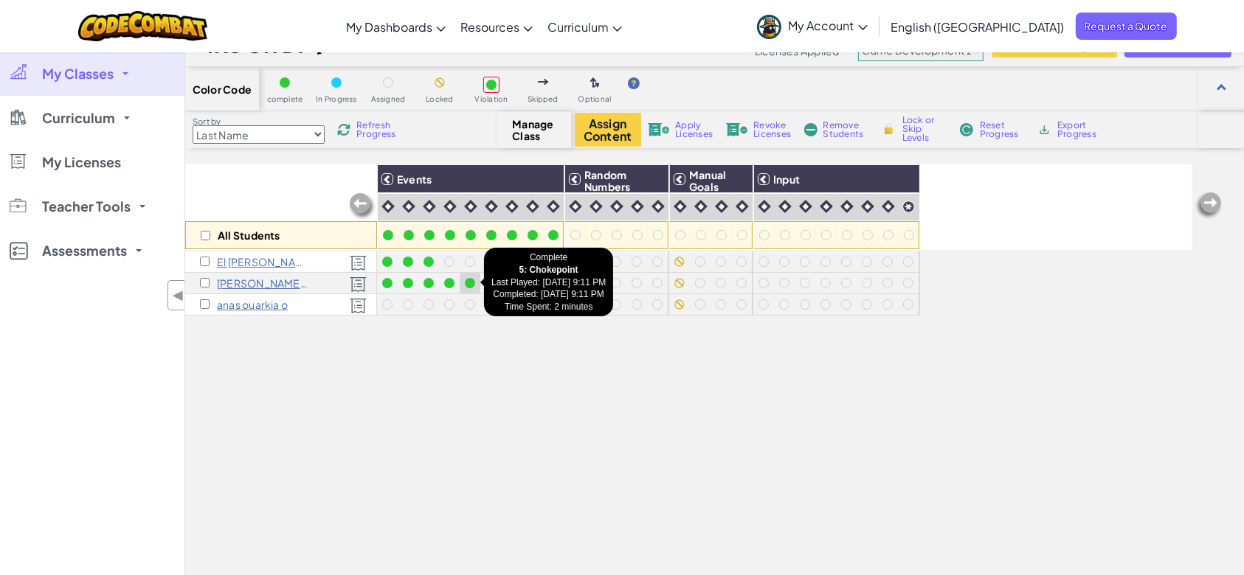
click at [472, 284] on div at bounding box center [470, 283] width 10 height 10
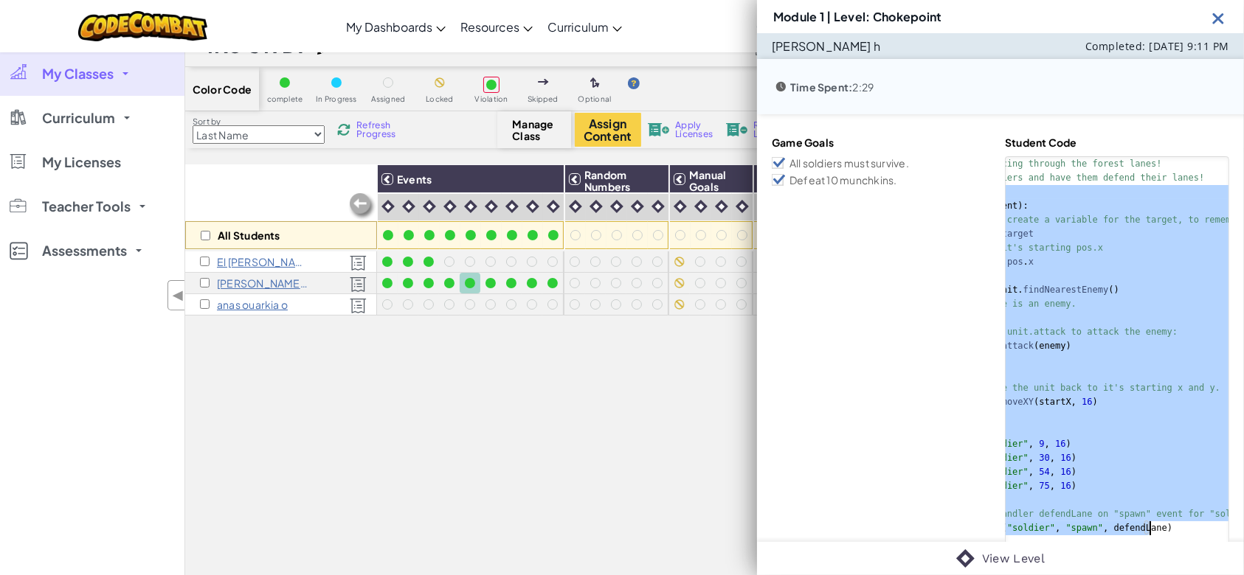
scroll to position [0, 97]
drag, startPoint x: 998, startPoint y: 198, endPoint x: 1245, endPoint y: 567, distance: 444.6
type textarea "# Set the event handler defendLane on "spawn" event for "soldier"s. game.setAct…"
click at [1214, 3] on div "Module 1 | Level: Chokepoint" at bounding box center [1000, 16] width 487 height 33
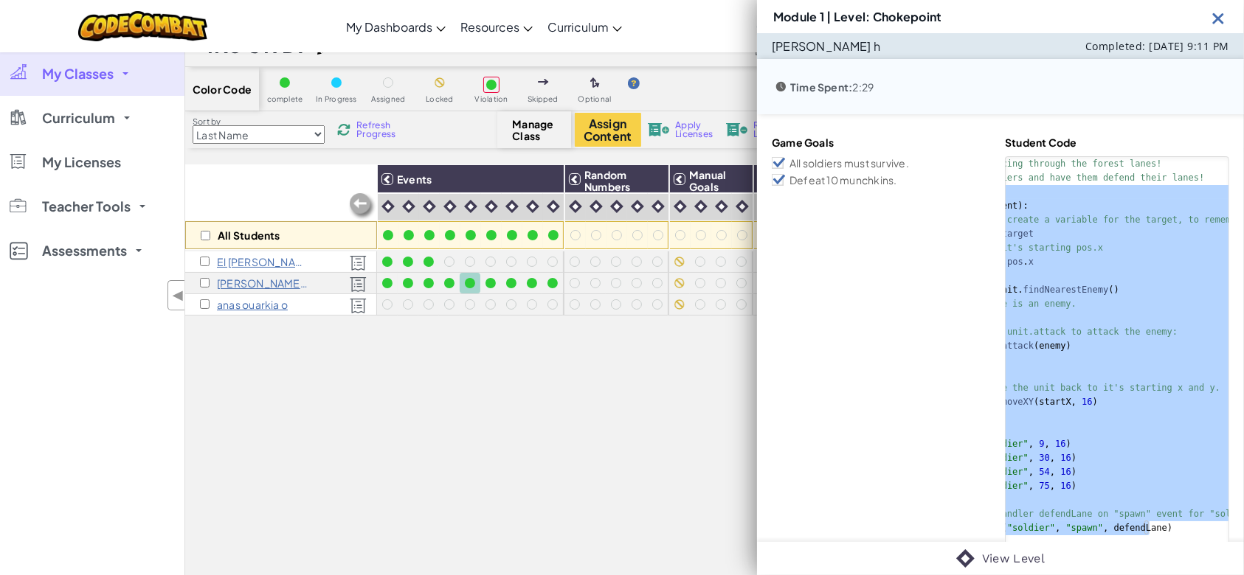
click at [106, 58] on link "My Classes" at bounding box center [92, 74] width 184 height 44
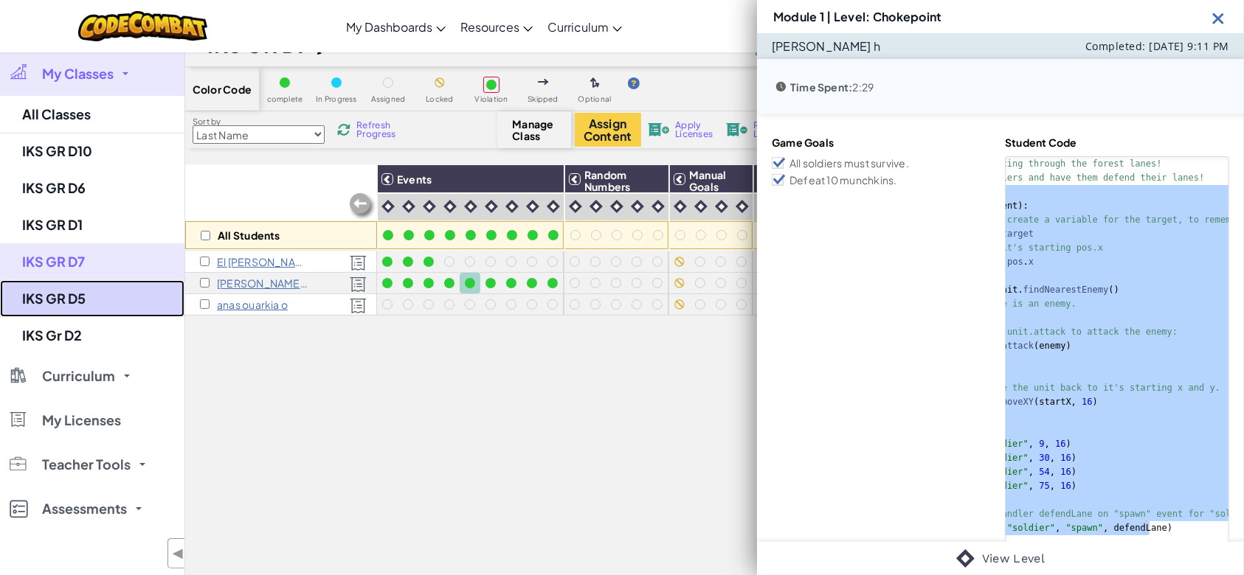
click at [100, 313] on link "IKS GR D5" at bounding box center [92, 298] width 184 height 37
select select "57b621e7ad86a6efb5737e64"
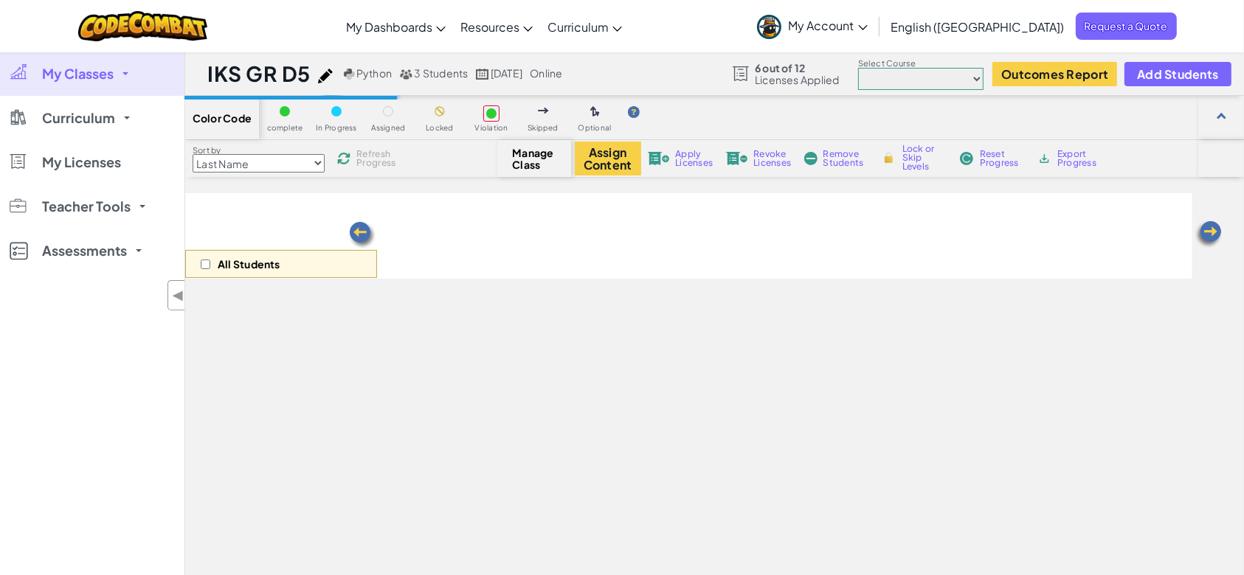
click at [360, 166] on div "Sort by Last Name first Name Progress (High to Low) Progress (Low to Hight) Ref…" at bounding box center [341, 159] width 312 height 28
click at [359, 159] on div "Refresh Progress" at bounding box center [369, 158] width 71 height 10
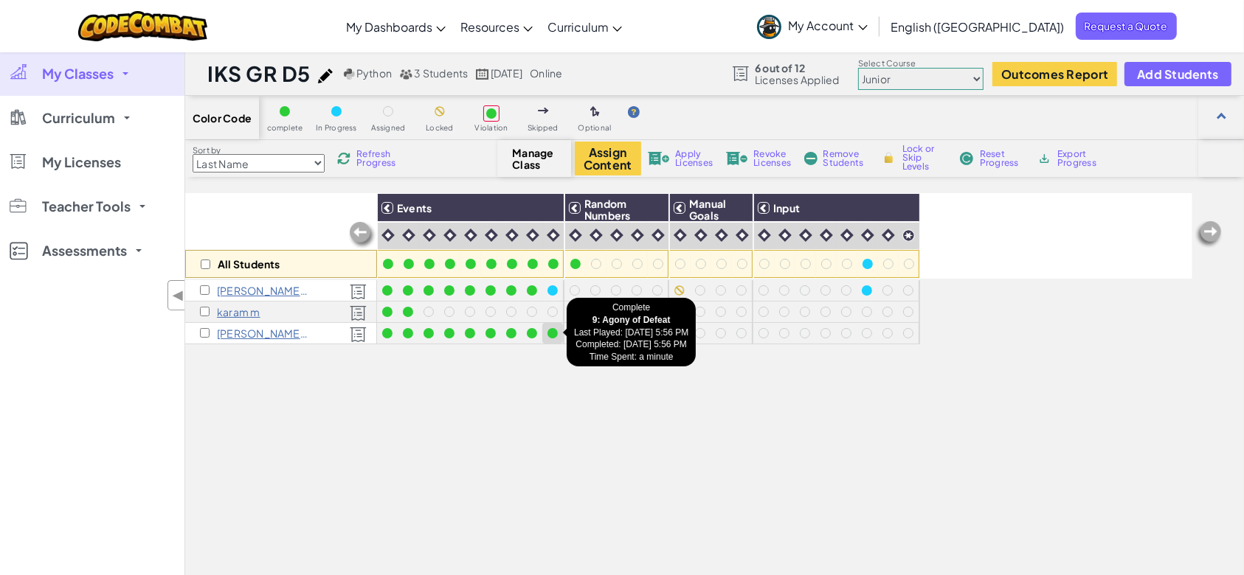
click at [554, 335] on div at bounding box center [552, 333] width 10 height 10
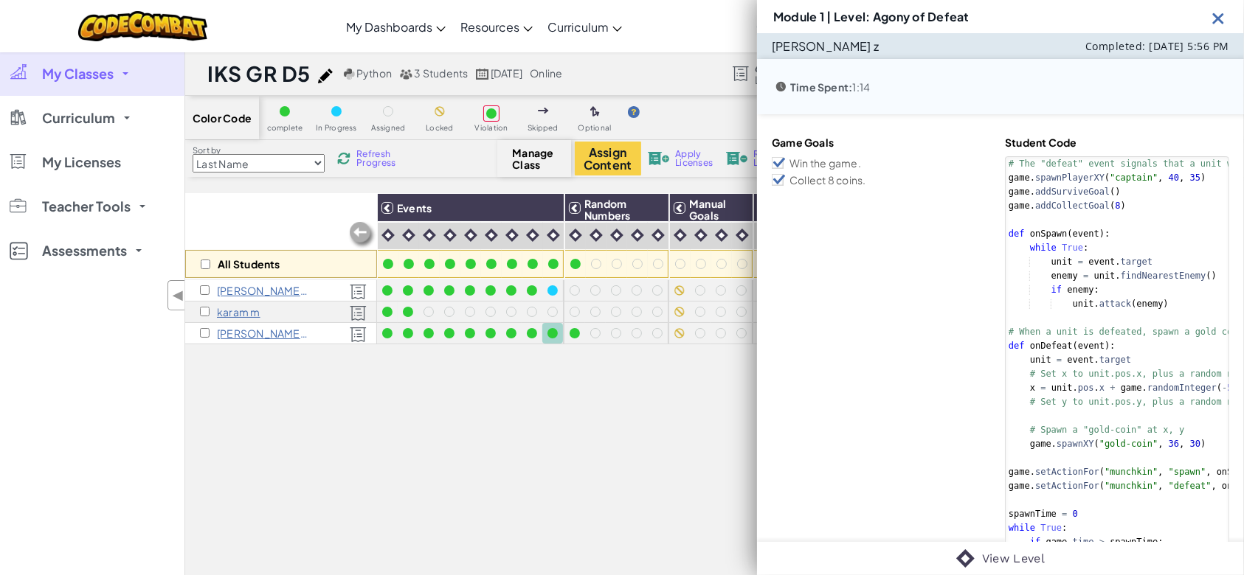
drag, startPoint x: 998, startPoint y: 164, endPoint x: 1203, endPoint y: 532, distance: 421.4
click at [1203, 532] on div "# The "defeat" event signals that a unit was defeated. game . spawnPlayerXY ( "…" at bounding box center [1163, 395] width 317 height 477
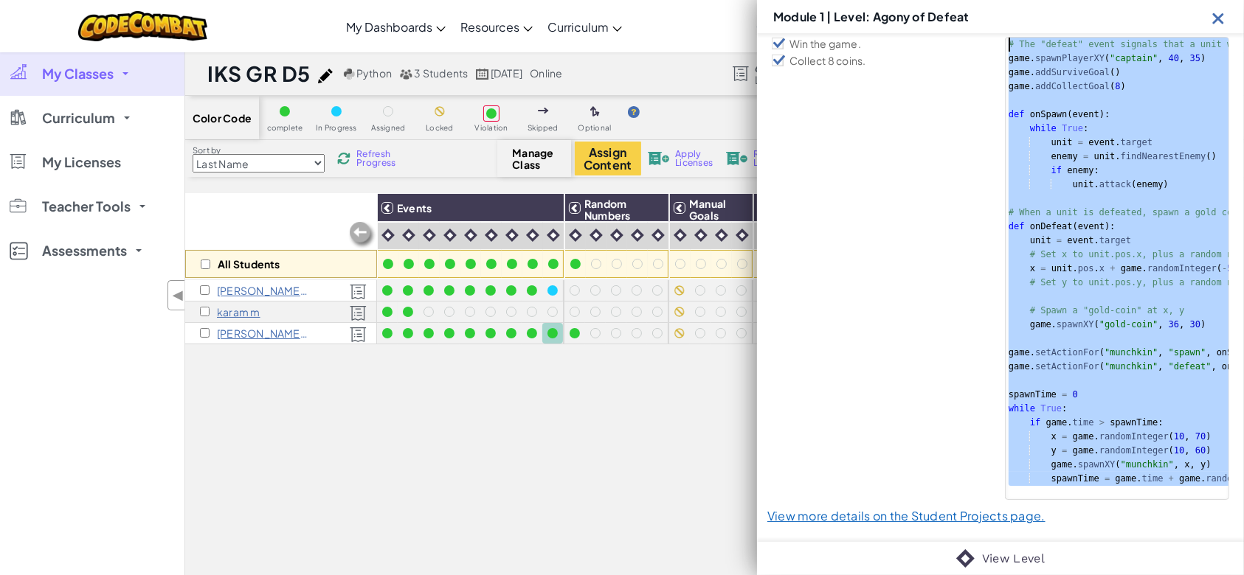
drag, startPoint x: 1181, startPoint y: 475, endPoint x: 955, endPoint y: -55, distance: 575.7
type textarea "# The "defeat" event signals that a unit was defeated. game.spawnPlayerXY("capt…"
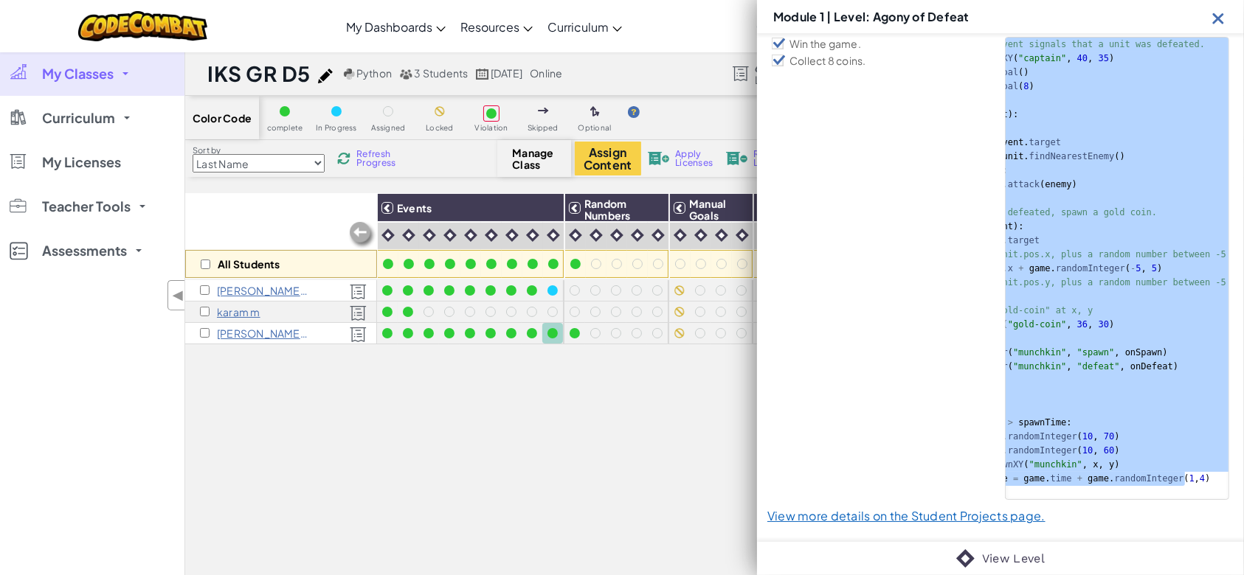
scroll to position [0, 100]
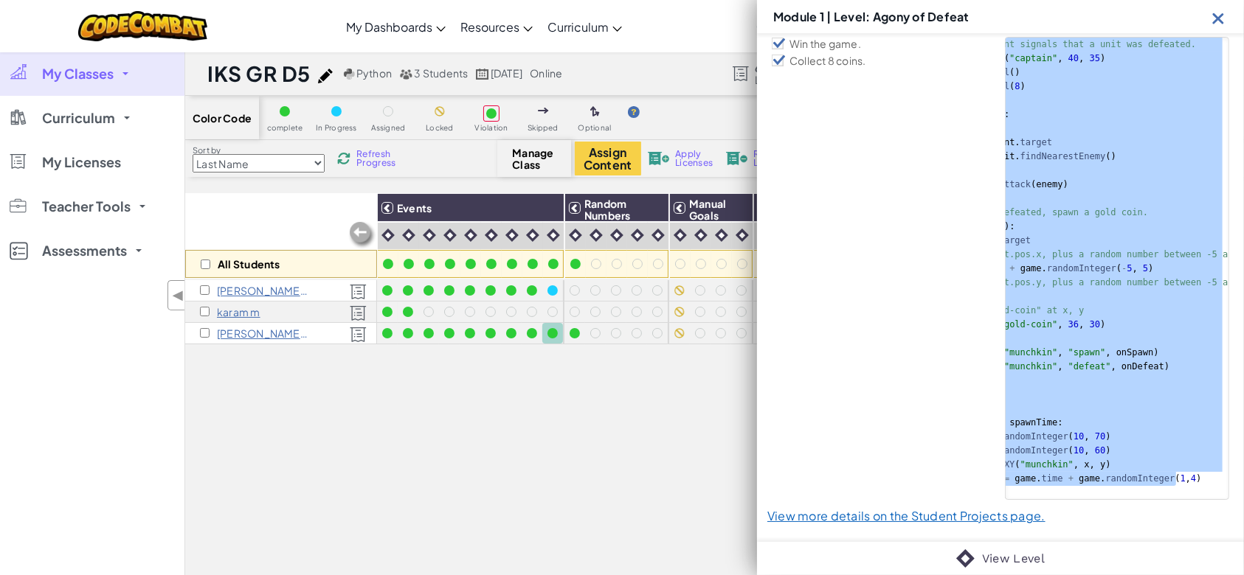
click at [1216, 6] on div at bounding box center [1218, 17] width 18 height 22
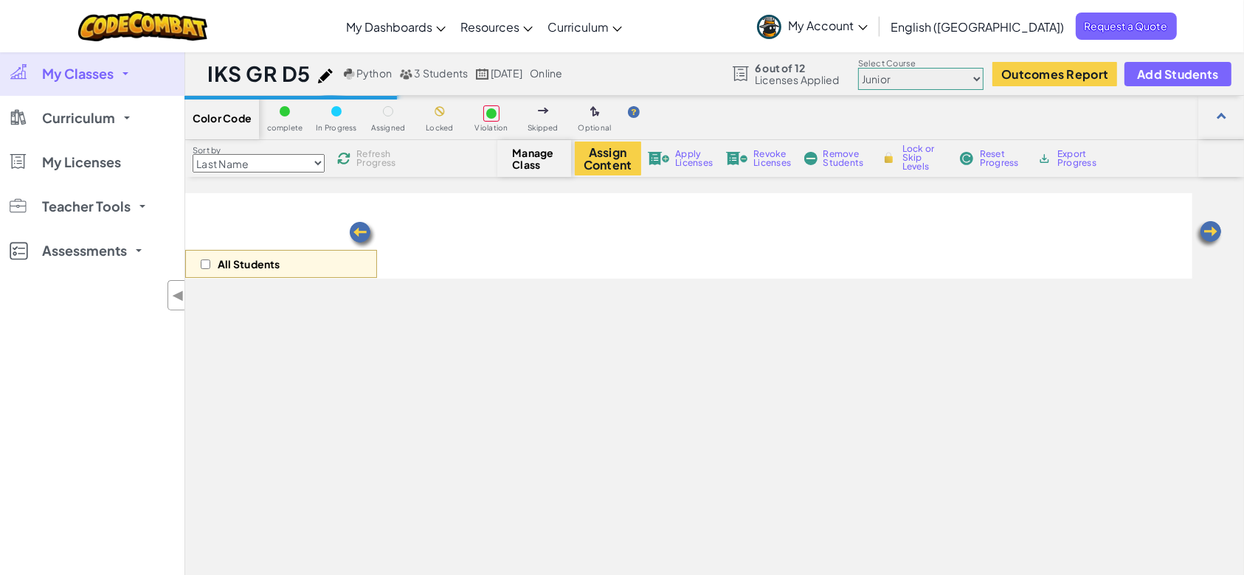
click at [370, 153] on span "Refresh Progress" at bounding box center [379, 159] width 46 height 18
